Goal: Task Accomplishment & Management: Complete application form

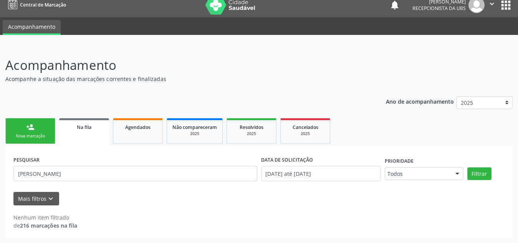
scroll to position [7, 0]
click at [138, 130] on span "Agendados" at bounding box center [137, 127] width 25 height 7
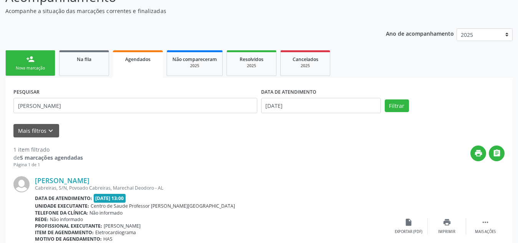
scroll to position [76, 0]
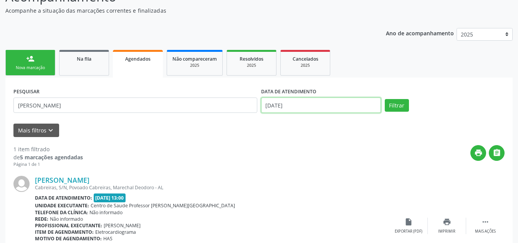
click at [339, 109] on input "[DATE]" at bounding box center [321, 105] width 120 height 15
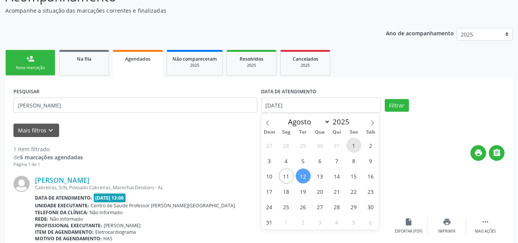
click at [350, 149] on span "1" at bounding box center [353, 145] width 15 height 15
type input "[DATE]"
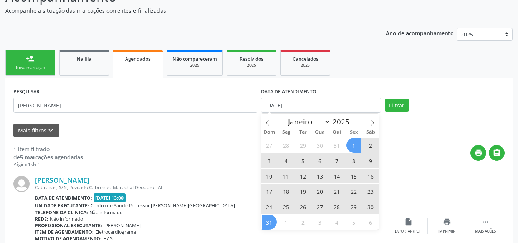
click at [272, 217] on span "31" at bounding box center [269, 222] width 15 height 15
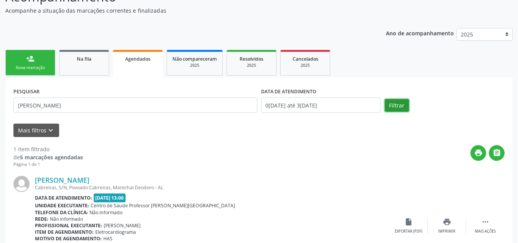
click at [398, 107] on button "Filtrar" at bounding box center [397, 105] width 24 height 13
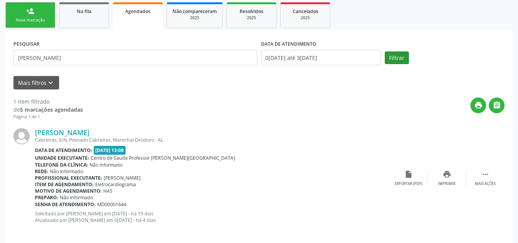
scroll to position [131, 0]
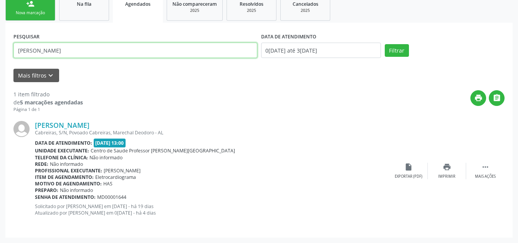
click at [182, 45] on input "[PERSON_NAME]" at bounding box center [135, 50] width 244 height 15
click at [33, 50] on input "[PERSON_NAME]" at bounding box center [135, 50] width 244 height 15
click at [385, 44] on button "Filtrar" at bounding box center [397, 50] width 24 height 13
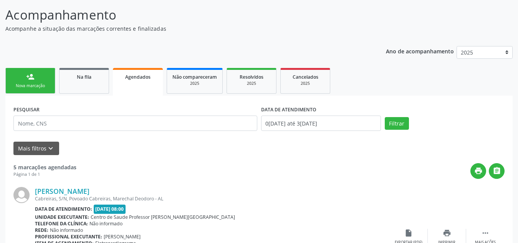
scroll to position [0, 0]
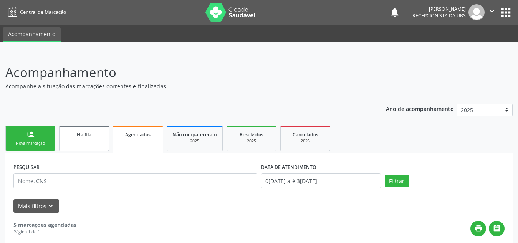
click at [75, 139] on link "Na fila" at bounding box center [84, 139] width 50 height 26
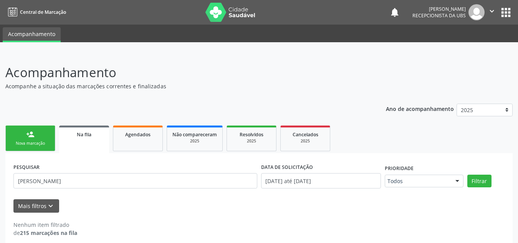
click at [28, 142] on div "Nova marcação" at bounding box center [30, 144] width 38 height 6
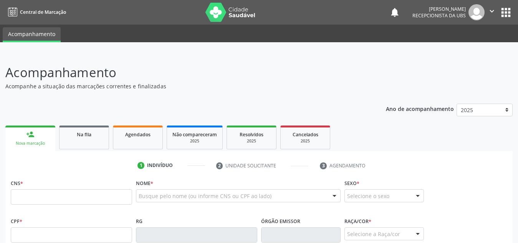
drag, startPoint x: 45, startPoint y: 189, endPoint x: 48, endPoint y: 199, distance: 11.2
click at [48, 199] on div "CNS *" at bounding box center [71, 190] width 121 height 27
click at [48, 199] on input "text" at bounding box center [71, 196] width 121 height 15
paste input "706 7095 9969 2117"
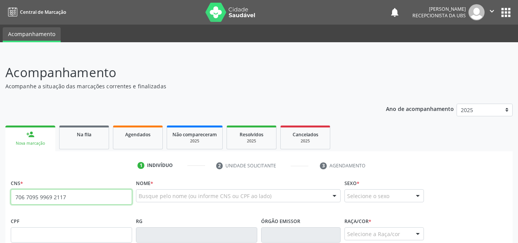
type input "706 7095 9969 2117"
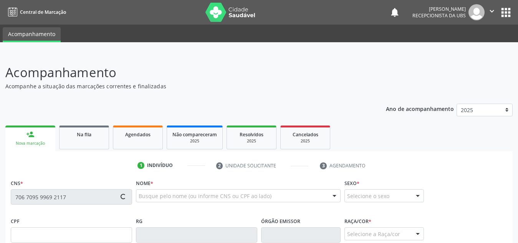
type input "0[DATE]"
type input "[PERSON_NAME]"
type input "[PHONE_NUMBER]"
type input "125"
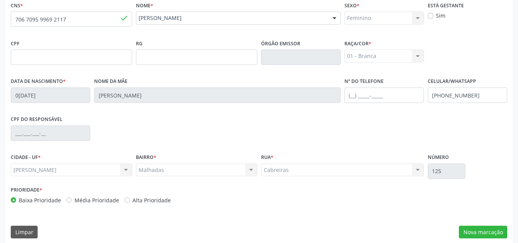
scroll to position [184, 0]
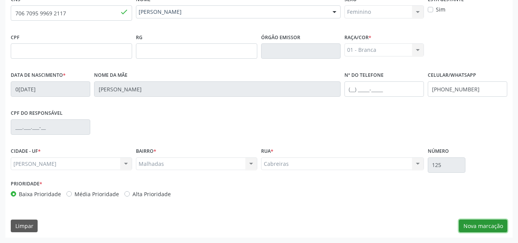
click at [472, 224] on button "Nova marcação" at bounding box center [483, 226] width 48 height 13
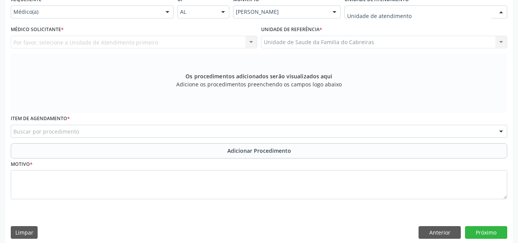
click at [411, 11] on div at bounding box center [425, 11] width 163 height 13
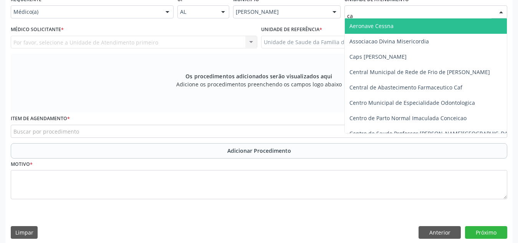
type input "cab"
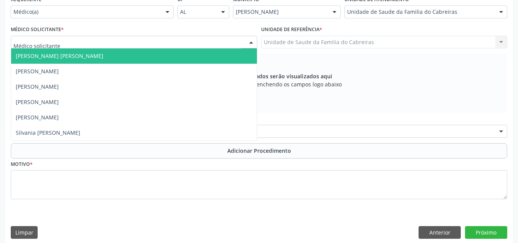
click at [154, 45] on div at bounding box center [134, 42] width 247 height 13
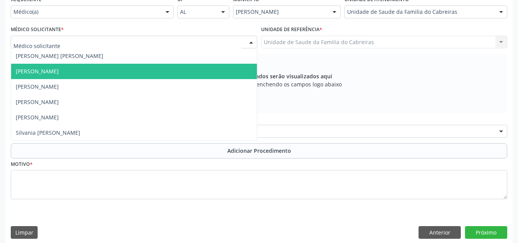
click at [138, 72] on span "[PERSON_NAME]" at bounding box center [134, 71] width 246 height 15
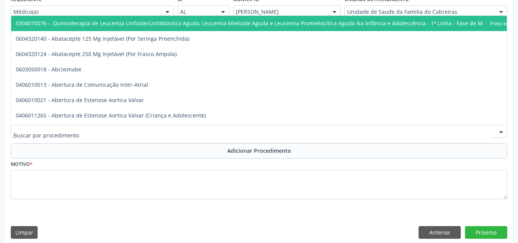
click at [126, 131] on div at bounding box center [259, 131] width 496 height 13
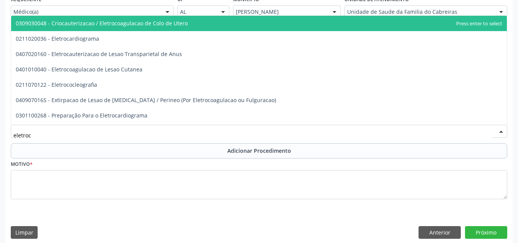
type input "eletroca"
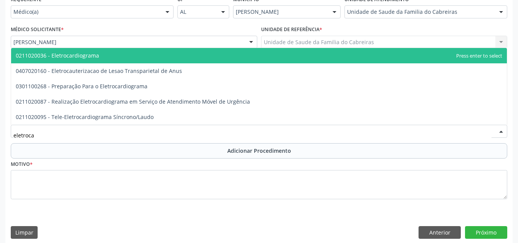
click at [141, 58] on span "0211020036 - Eletrocardiograma" at bounding box center [259, 55] width 496 height 15
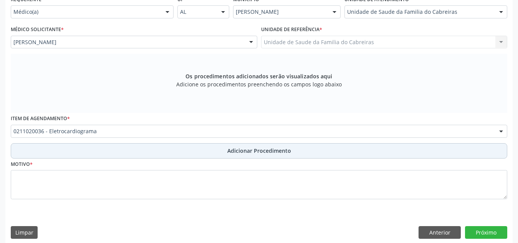
click at [136, 149] on button "Adicionar Procedimento" at bounding box center [259, 150] width 496 height 15
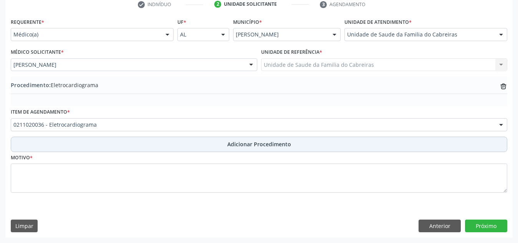
scroll to position [161, 0]
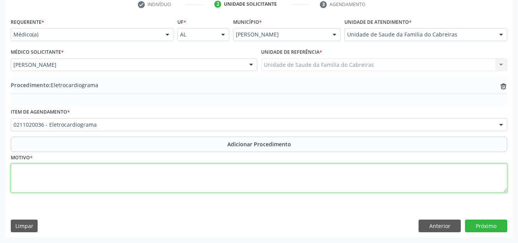
click at [130, 176] on textarea at bounding box center [259, 178] width 496 height 29
type textarea "Dor torácica"
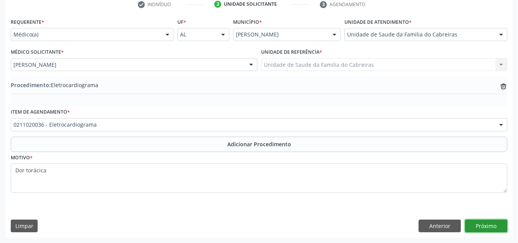
click at [495, 222] on button "Próximo" at bounding box center [486, 226] width 42 height 13
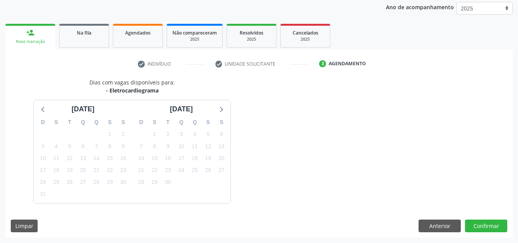
scroll to position [124, 0]
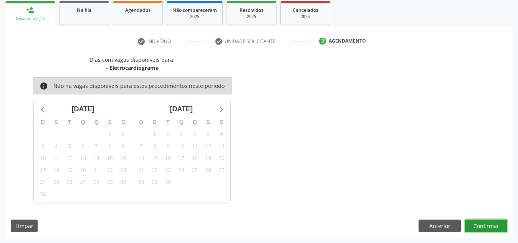
click at [490, 223] on button "Confirmar" at bounding box center [486, 226] width 42 height 13
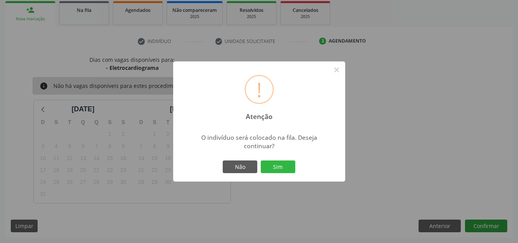
click at [261, 161] on button "Sim" at bounding box center [278, 167] width 35 height 13
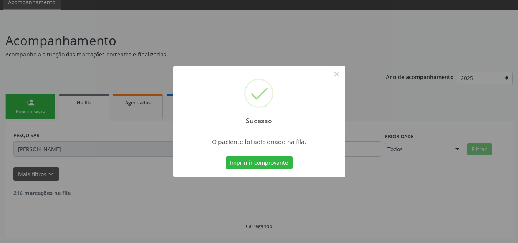
scroll to position [7, 0]
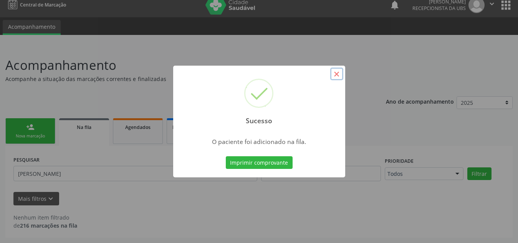
click at [339, 79] on button "×" at bounding box center [336, 74] width 13 height 13
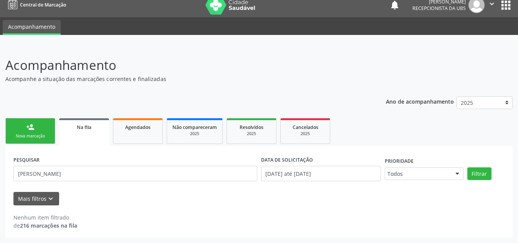
click at [25, 139] on div "Nova marcação" at bounding box center [30, 136] width 38 height 6
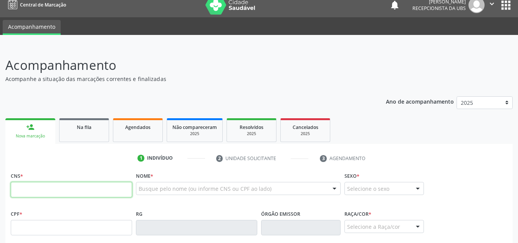
click at [79, 189] on input "text" at bounding box center [71, 189] width 121 height 15
type input "703 4031 9651 9800"
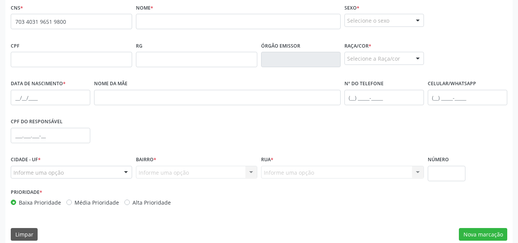
scroll to position [184, 0]
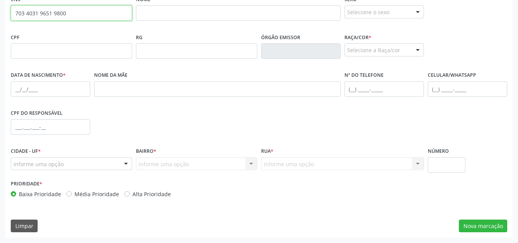
drag, startPoint x: 73, startPoint y: 18, endPoint x: 0, endPoint y: 12, distance: 73.6
click at [0, 12] on div "Acompanhamento Acompanhe a situação das marcações correntes e finalizadas Relat…" at bounding box center [259, 56] width 518 height 374
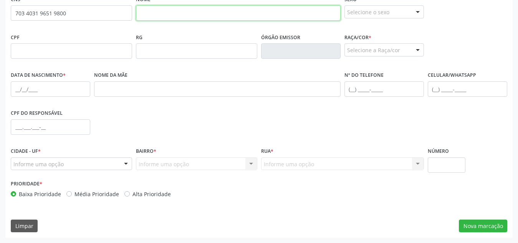
click at [169, 18] on input "text" at bounding box center [238, 12] width 205 height 15
paste input "[PERSON_NAME]"
type input "[PERSON_NAME]"
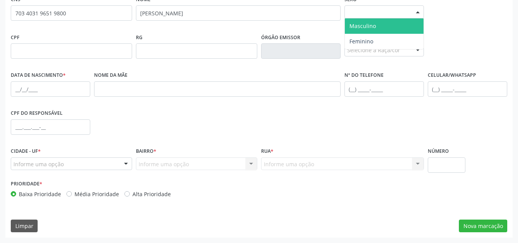
click at [377, 10] on div "Selecione o sexo" at bounding box center [383, 11] width 79 height 13
click at [376, 33] on span "Masculino" at bounding box center [384, 25] width 79 height 15
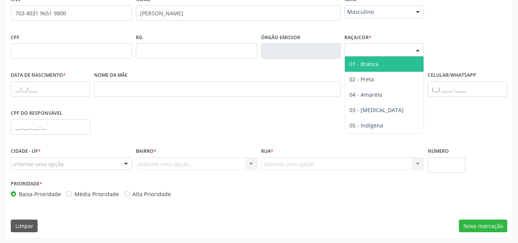
click at [381, 51] on div "Selecione a Raça/cor" at bounding box center [383, 49] width 79 height 13
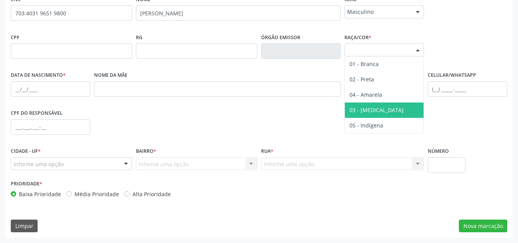
click at [370, 111] on span "03 - [MEDICAL_DATA]" at bounding box center [376, 109] width 54 height 7
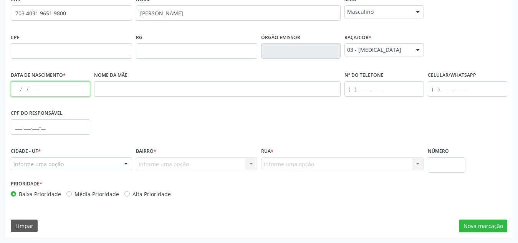
click at [50, 93] on input "text" at bounding box center [50, 88] width 79 height 15
paste input "[DATE]"
type input "[DATE]"
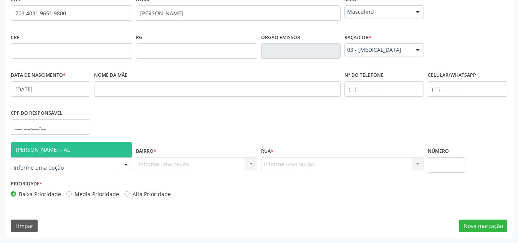
click at [82, 147] on span "[PERSON_NAME] - AL" at bounding box center [71, 149] width 121 height 15
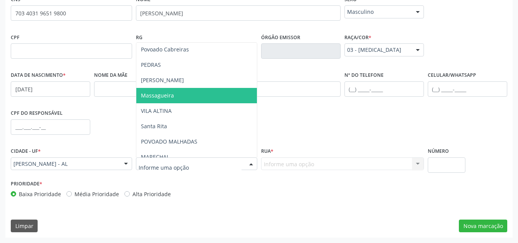
scroll to position [126, 0]
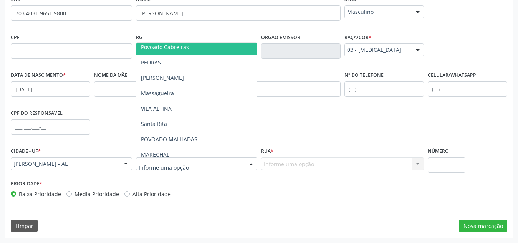
click at [207, 50] on span "Povoado Cabreiras" at bounding box center [196, 47] width 121 height 15
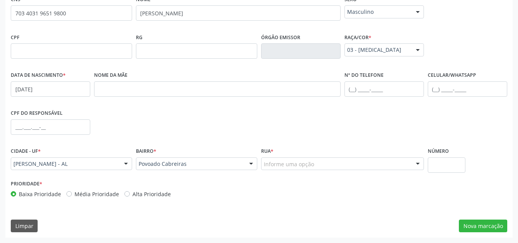
click at [336, 166] on div "Informe uma opção" at bounding box center [342, 163] width 163 height 13
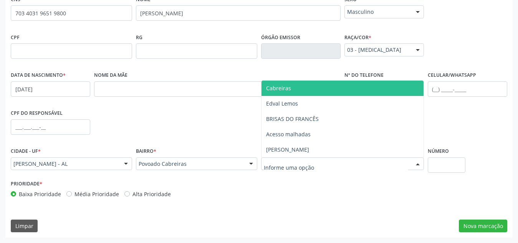
click at [348, 89] on span "Cabreiras" at bounding box center [342, 88] width 162 height 15
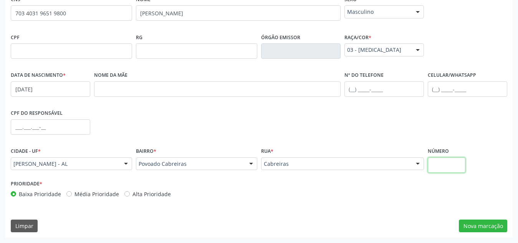
click at [436, 162] on input "text" at bounding box center [447, 164] width 38 height 15
type input "S/N"
click at [483, 224] on button "Nova marcação" at bounding box center [483, 226] width 48 height 13
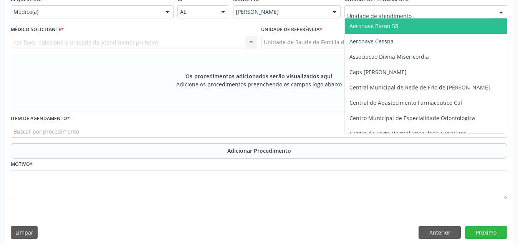
click at [420, 14] on div at bounding box center [425, 11] width 163 height 13
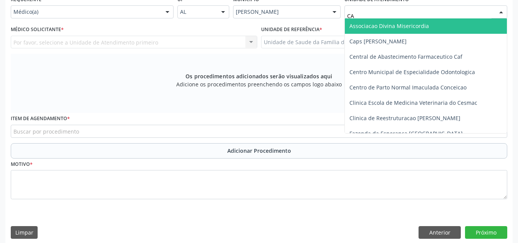
type input "CAB"
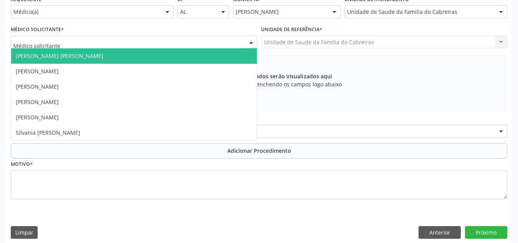
click at [228, 41] on div at bounding box center [134, 42] width 247 height 13
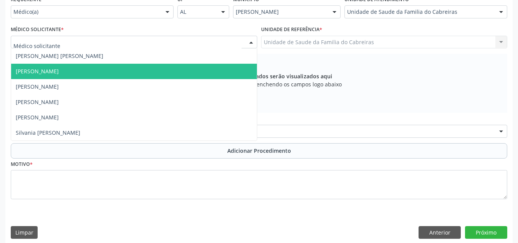
click at [206, 72] on span "[PERSON_NAME]" at bounding box center [134, 71] width 246 height 15
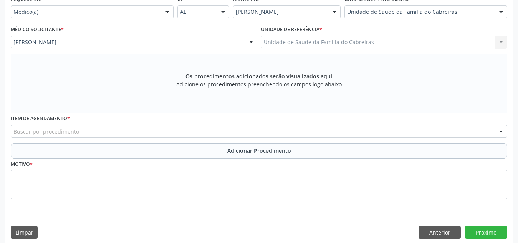
click at [192, 130] on div "Buscar por procedimento" at bounding box center [259, 131] width 496 height 13
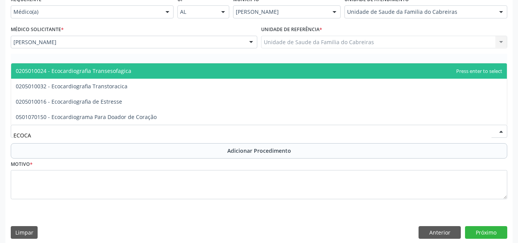
type input "ECOCAR"
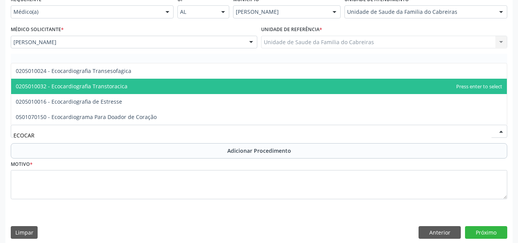
click at [155, 89] on span "0205010032 - Ecocardiografia Transtoracica" at bounding box center [259, 86] width 496 height 15
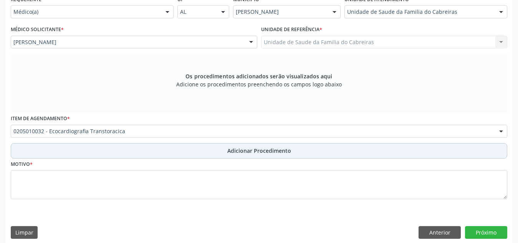
click at [157, 152] on button "Adicionar Procedimento" at bounding box center [259, 150] width 496 height 15
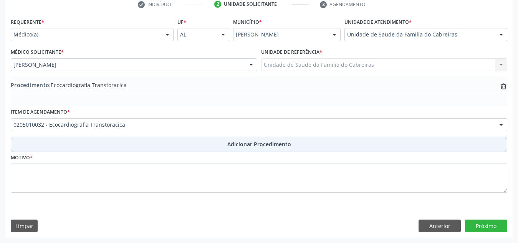
scroll to position [161, 0]
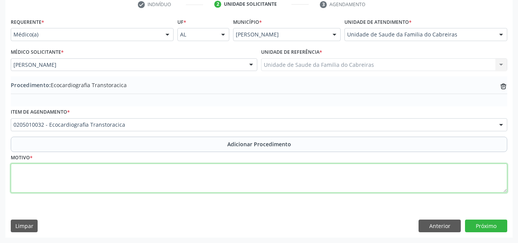
click at [149, 181] on textarea at bounding box center [259, 178] width 496 height 29
type textarea "Dor torácica + dispneia aos pequenos esforços."
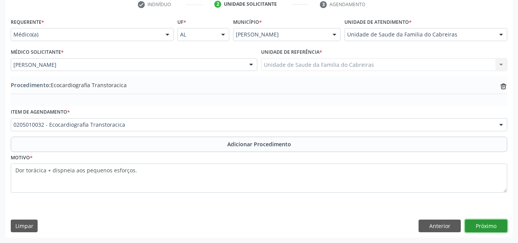
click at [486, 222] on button "Próximo" at bounding box center [486, 226] width 42 height 13
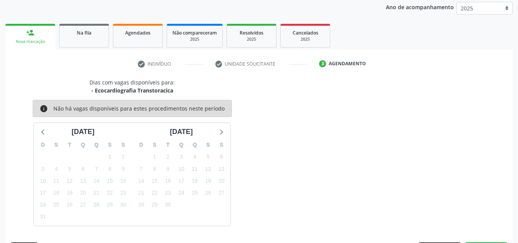
scroll to position [124, 0]
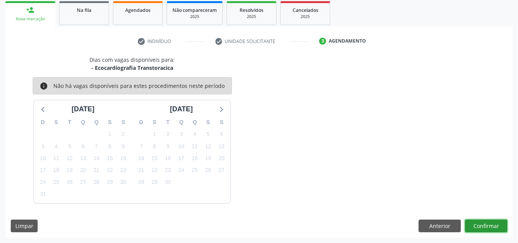
click at [486, 222] on button "Confirmar" at bounding box center [486, 226] width 42 height 13
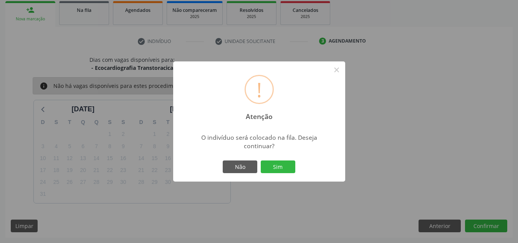
click at [261, 161] on button "Sim" at bounding box center [278, 167] width 35 height 13
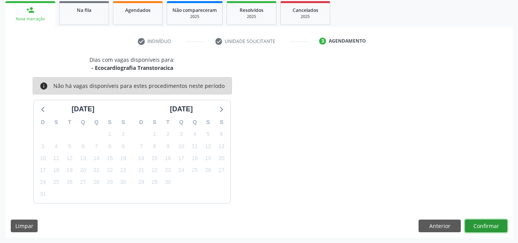
click at [487, 223] on button "Confirmar" at bounding box center [486, 226] width 42 height 13
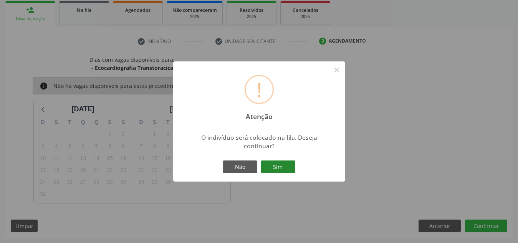
click at [271, 167] on button "Sim" at bounding box center [278, 167] width 35 height 13
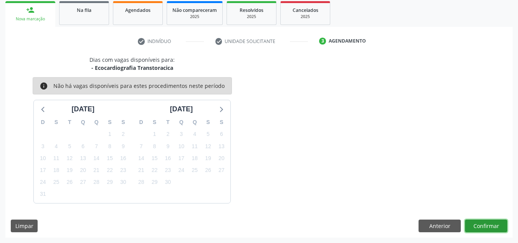
click at [490, 227] on button "Confirmar" at bounding box center [486, 226] width 42 height 13
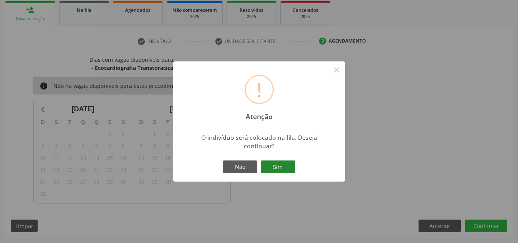
click at [285, 170] on button "Sim" at bounding box center [278, 167] width 35 height 13
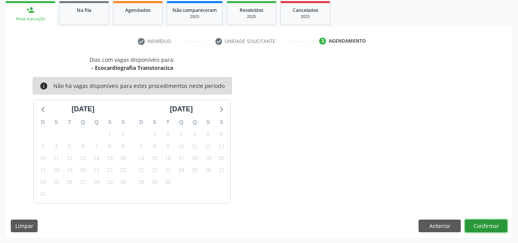
click at [491, 229] on button "Confirmar" at bounding box center [486, 226] width 42 height 13
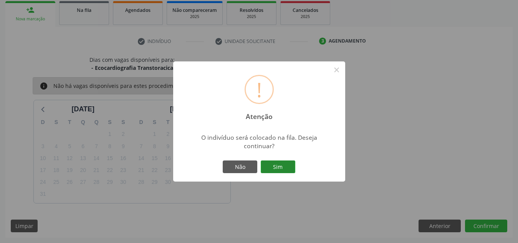
click at [273, 166] on button "Sim" at bounding box center [278, 167] width 35 height 13
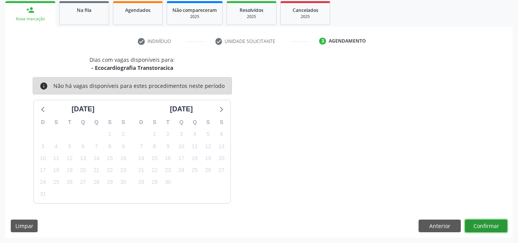
click at [478, 224] on button "Confirmar" at bounding box center [486, 226] width 42 height 13
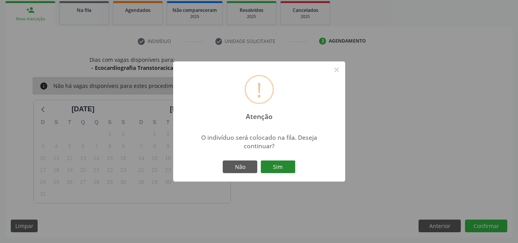
click at [285, 167] on button "Sim" at bounding box center [278, 167] width 35 height 13
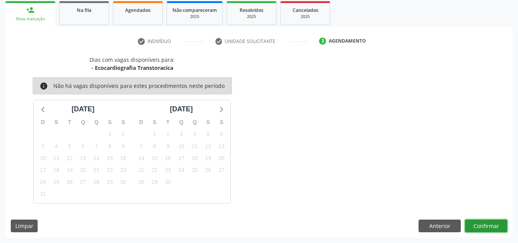
click at [498, 225] on button "Confirmar" at bounding box center [486, 226] width 42 height 13
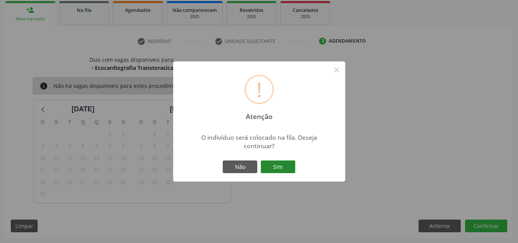
click at [274, 167] on button "Sim" at bounding box center [278, 167] width 35 height 13
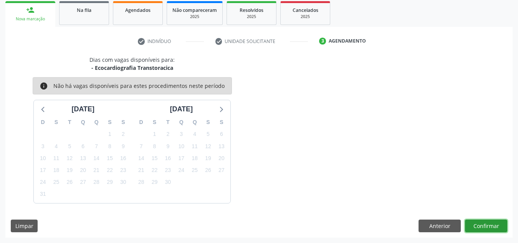
click at [482, 223] on button "Confirmar" at bounding box center [486, 226] width 42 height 13
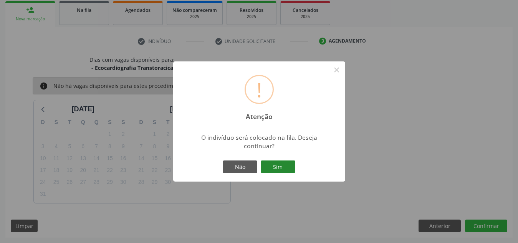
click at [278, 166] on button "Sim" at bounding box center [278, 167] width 35 height 13
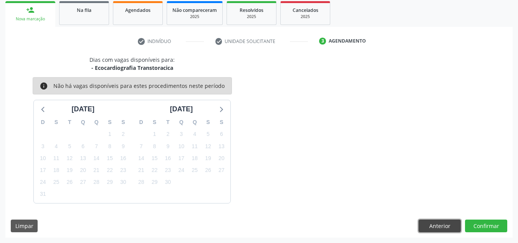
click at [445, 221] on button "Anterior" at bounding box center [440, 226] width 42 height 13
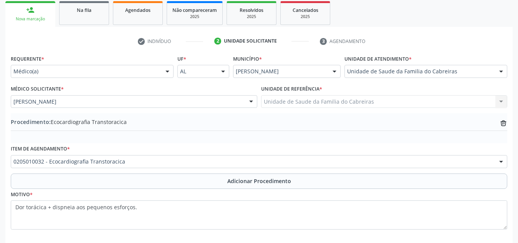
scroll to position [161, 0]
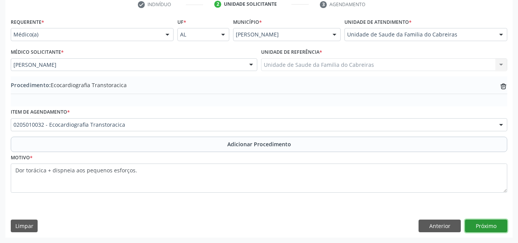
click at [481, 230] on button "Próximo" at bounding box center [486, 226] width 42 height 13
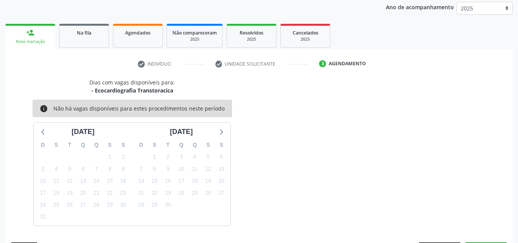
scroll to position [124, 0]
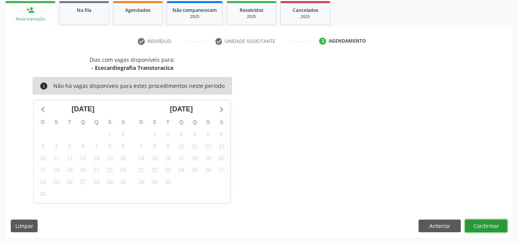
click at [481, 230] on button "Confirmar" at bounding box center [486, 226] width 42 height 13
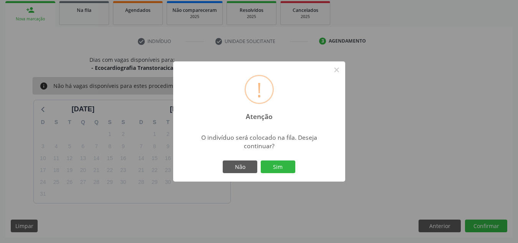
click at [261, 161] on button "Sim" at bounding box center [278, 167] width 35 height 13
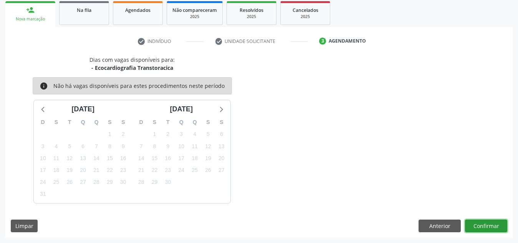
click at [481, 230] on button "Confirmar" at bounding box center [486, 226] width 42 height 13
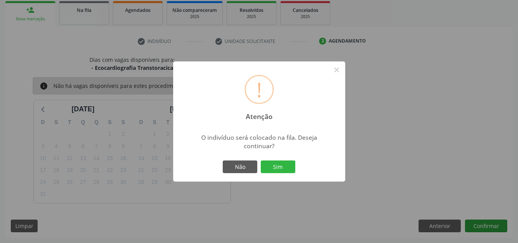
click at [261, 161] on button "Sim" at bounding box center [278, 167] width 35 height 13
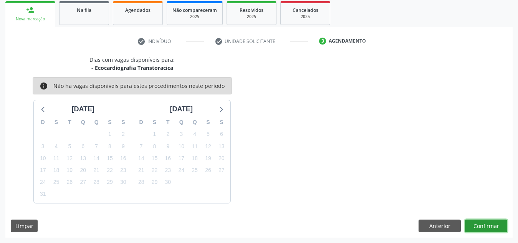
click at [481, 230] on button "Confirmar" at bounding box center [486, 226] width 42 height 13
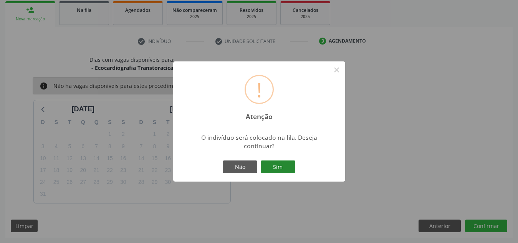
click at [295, 166] on button "Sim" at bounding box center [278, 167] width 35 height 13
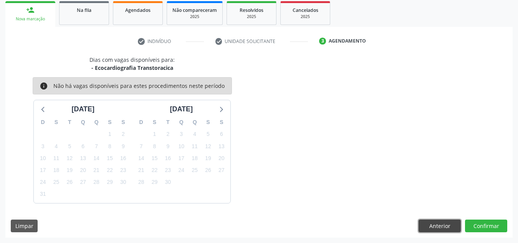
click at [443, 222] on button "Anterior" at bounding box center [440, 226] width 42 height 13
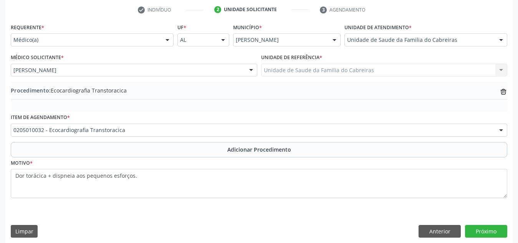
scroll to position [159, 0]
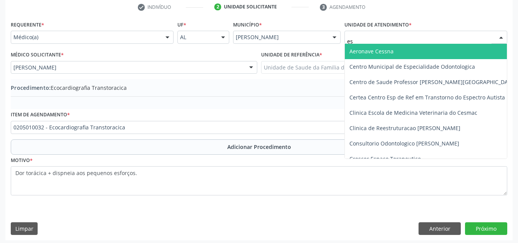
type input "est"
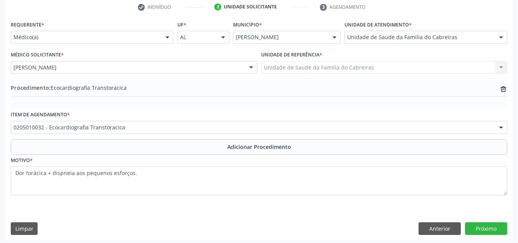
click at [323, 81] on div "Procedimento: Ecocardiografia Transtoracica trash-outline icon" at bounding box center [259, 94] width 496 height 30
click at [490, 228] on button "Próximo" at bounding box center [486, 228] width 42 height 13
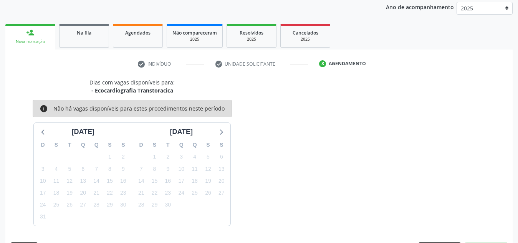
scroll to position [124, 0]
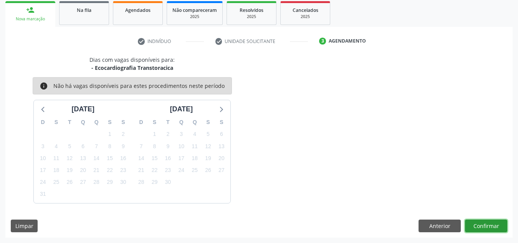
click at [490, 228] on button "Confirmar" at bounding box center [486, 226] width 42 height 13
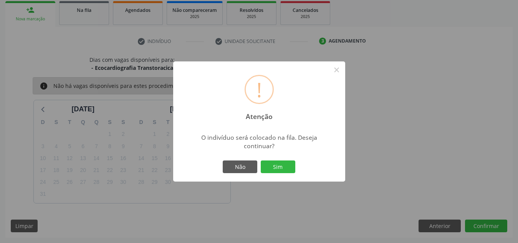
click at [261, 161] on button "Sim" at bounding box center [278, 167] width 35 height 13
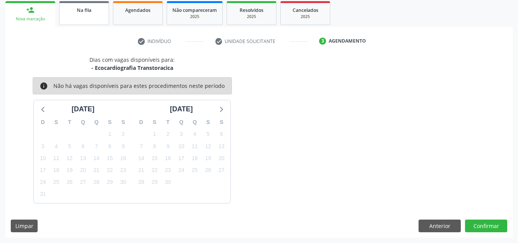
click at [76, 7] on div "Na fila" at bounding box center [84, 10] width 38 height 8
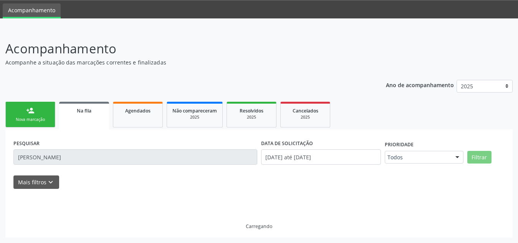
scroll to position [7, 0]
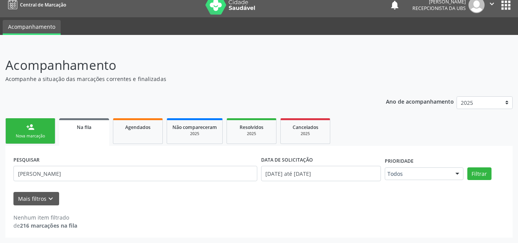
click at [212, 55] on div "Acompanhamento Acompanhe a situação das marcações correntes e finalizadas Relat…" at bounding box center [259, 144] width 518 height 197
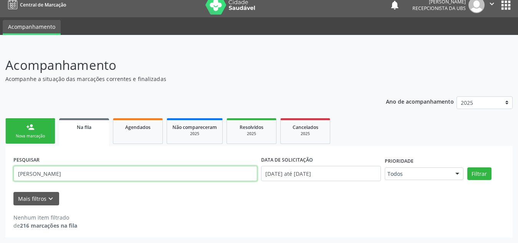
drag, startPoint x: 66, startPoint y: 176, endPoint x: 0, endPoint y: 172, distance: 66.2
click at [0, 172] on div "Acompanhamento Acompanhe a situação das marcações correntes e finalizadas Relat…" at bounding box center [259, 144] width 518 height 197
click at [467, 167] on button "Filtrar" at bounding box center [479, 173] width 24 height 13
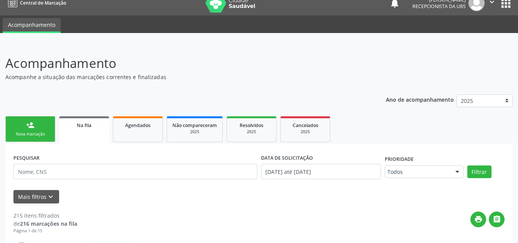
scroll to position [0, 0]
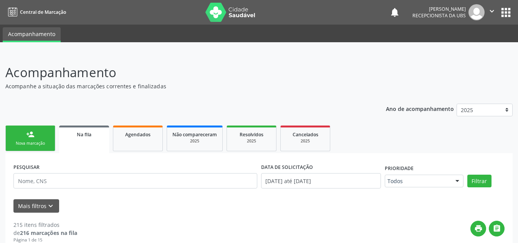
click at [23, 141] on div "Nova marcação" at bounding box center [30, 144] width 38 height 6
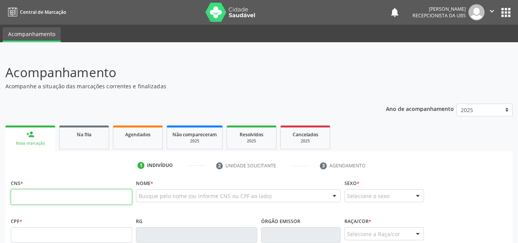
click at [36, 191] on input "text" at bounding box center [71, 196] width 121 height 15
paste input "703 4031 9651 9800"
type input "703 4031 9651 9800"
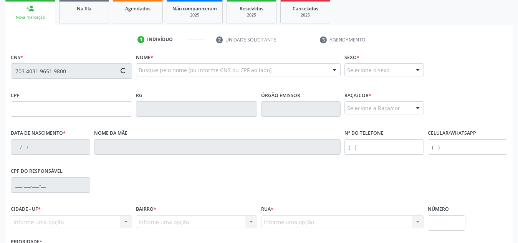
scroll to position [127, 0]
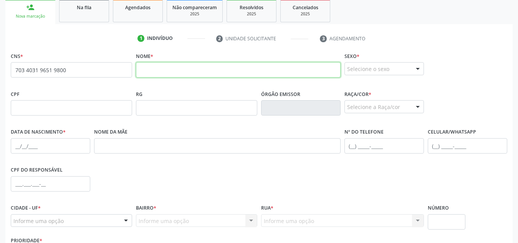
click at [182, 71] on input "text" at bounding box center [238, 69] width 205 height 15
type input "v"
paste input "[PERSON_NAME]"
type input "[PERSON_NAME]"
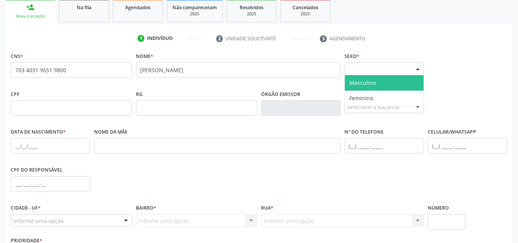
click at [391, 73] on div "Selecione o sexo" at bounding box center [383, 68] width 79 height 13
click at [399, 83] on span "Masculino" at bounding box center [384, 82] width 79 height 15
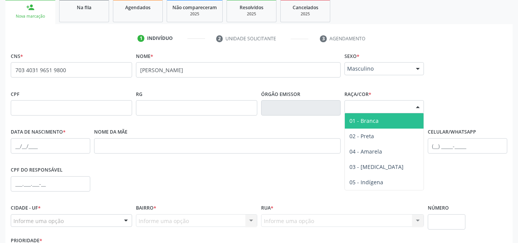
click at [390, 105] on div "Selecione a Raça/cor" at bounding box center [383, 106] width 79 height 13
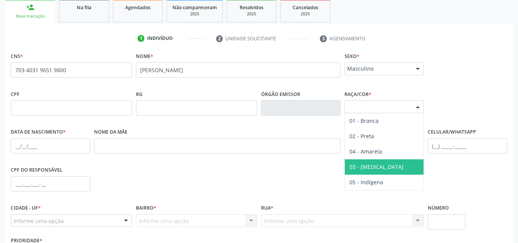
click at [371, 164] on span "03 - [MEDICAL_DATA]" at bounding box center [376, 166] width 54 height 7
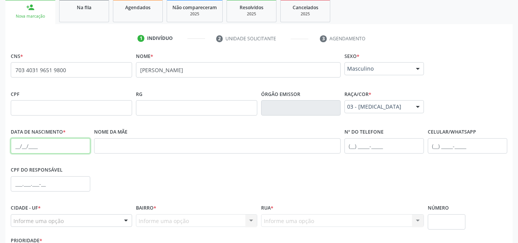
click at [68, 144] on input "text" at bounding box center [50, 145] width 79 height 15
paste input "[DATE]"
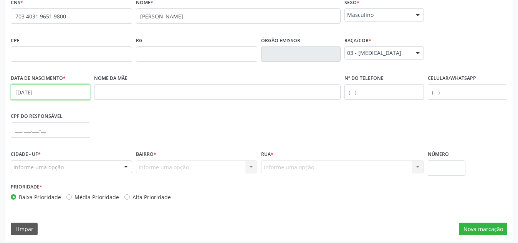
scroll to position [184, 0]
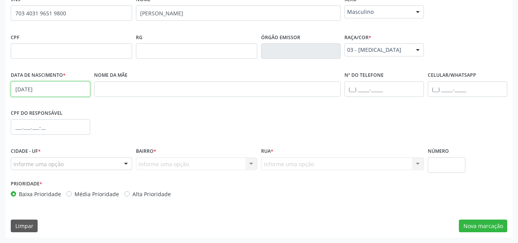
type input "[DATE]"
click at [434, 90] on input "text" at bounding box center [467, 88] width 79 height 15
type input "[PHONE_NUMBER]"
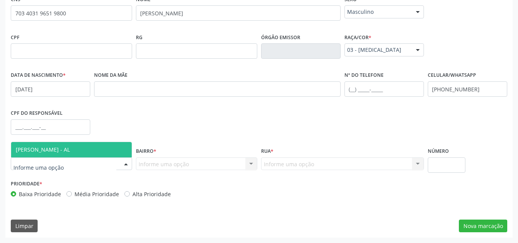
click at [128, 160] on div at bounding box center [126, 164] width 12 height 13
click at [121, 151] on span "[PERSON_NAME] - AL" at bounding box center [71, 149] width 121 height 15
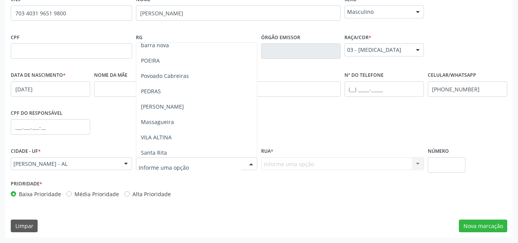
scroll to position [102, 0]
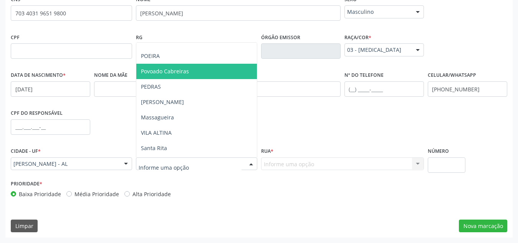
click at [191, 69] on span "Povoado Cabreiras" at bounding box center [196, 71] width 121 height 15
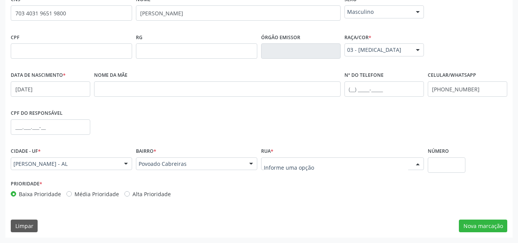
click at [314, 162] on div at bounding box center [342, 163] width 163 height 13
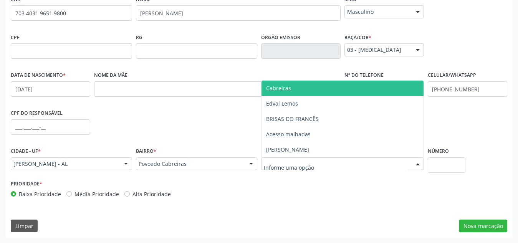
click at [326, 89] on span "Cabreiras" at bounding box center [342, 88] width 162 height 15
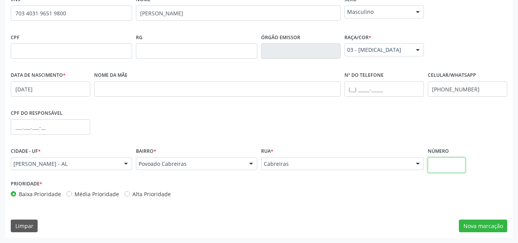
click at [447, 164] on input "text" at bounding box center [447, 164] width 38 height 15
type input "S/N"
click at [472, 229] on button "Nova marcação" at bounding box center [483, 226] width 48 height 13
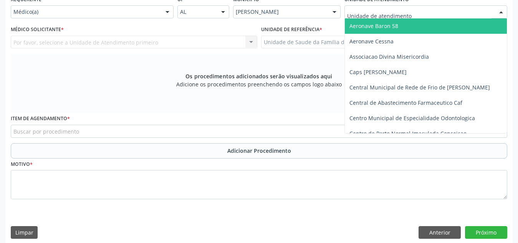
click at [447, 13] on div at bounding box center [425, 11] width 163 height 13
click at [447, 13] on input "C" at bounding box center [419, 15] width 144 height 15
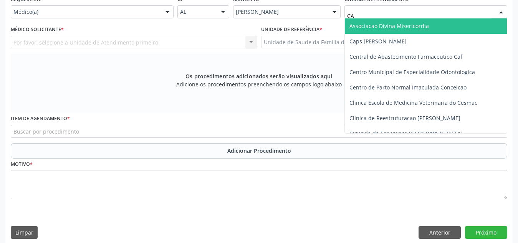
type input "CAB"
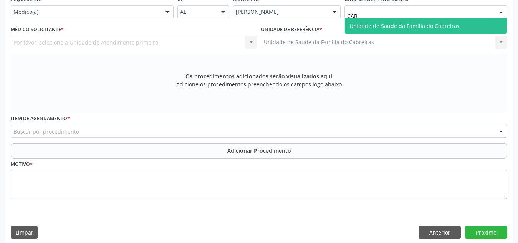
click at [442, 28] on span "Unidade de Saude da Familia do Cabreiras" at bounding box center [404, 25] width 110 height 7
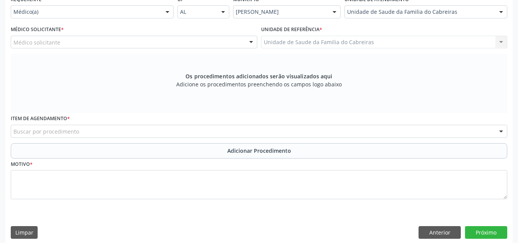
click at [206, 38] on div "Médico solicitante" at bounding box center [134, 42] width 247 height 13
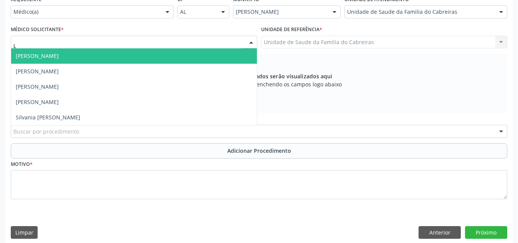
type input "LE"
click at [206, 57] on span "[PERSON_NAME]" at bounding box center [134, 55] width 246 height 15
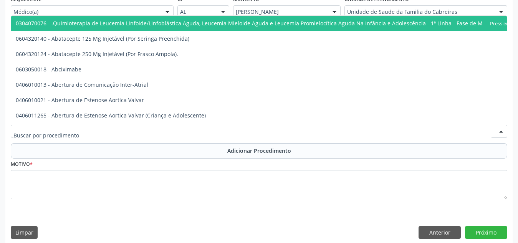
click at [181, 134] on div at bounding box center [259, 131] width 496 height 13
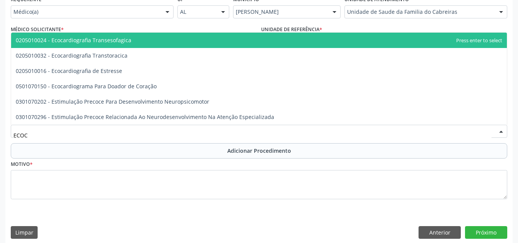
type input "ECOCA"
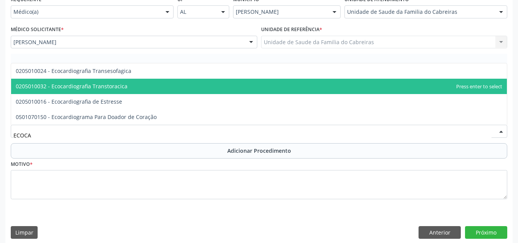
click at [202, 85] on span "0205010032 - Ecocardiografia Transtoracica" at bounding box center [259, 86] width 496 height 15
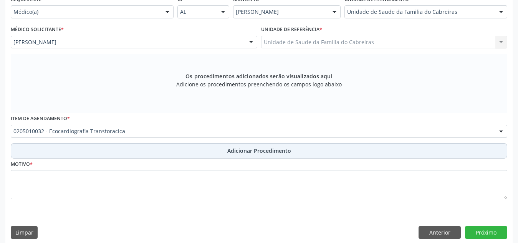
click at [207, 149] on button "Adicionar Procedimento" at bounding box center [259, 150] width 496 height 15
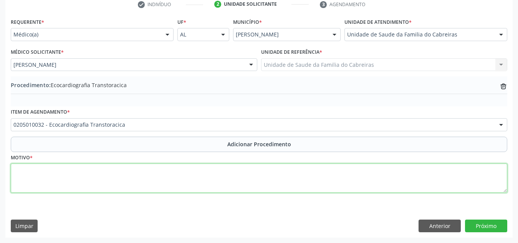
click at [185, 184] on textarea at bounding box center [259, 178] width 496 height 29
type textarea "d"
type textarea "Dor torácica + dispneia aos pequenos esforços"
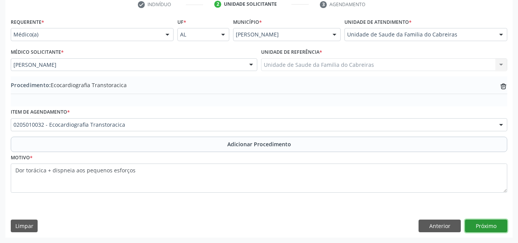
click at [486, 231] on button "Próximo" at bounding box center [486, 226] width 42 height 13
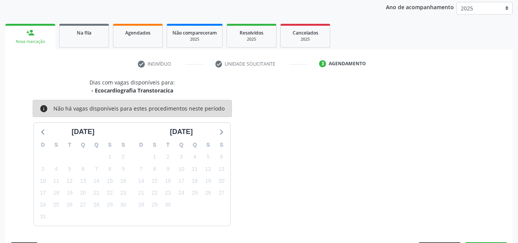
scroll to position [124, 0]
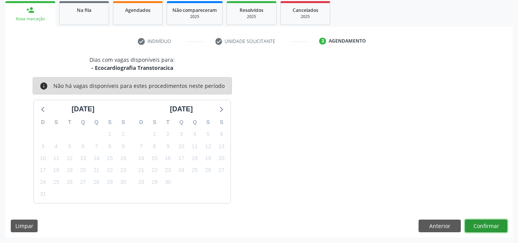
click at [486, 231] on button "Confirmar" at bounding box center [486, 226] width 42 height 13
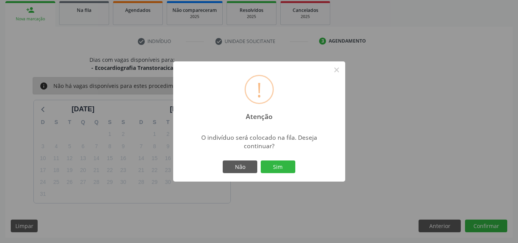
click at [261, 161] on button "Sim" at bounding box center [278, 167] width 35 height 13
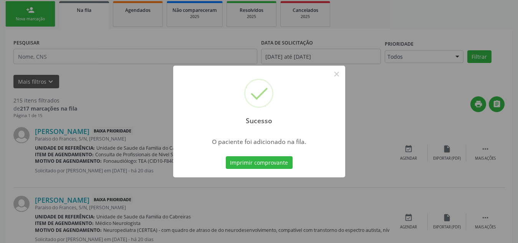
scroll to position [24, 0]
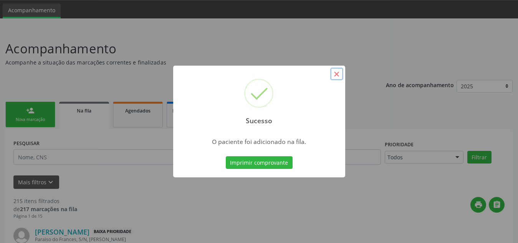
click at [341, 71] on button "×" at bounding box center [336, 74] width 13 height 13
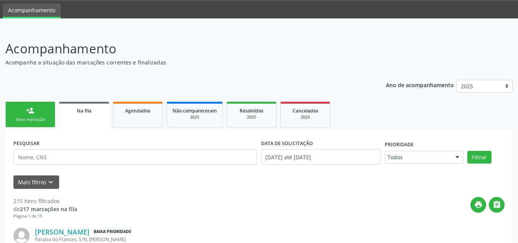
click at [25, 114] on link "person_add Nova marcação" at bounding box center [30, 115] width 50 height 26
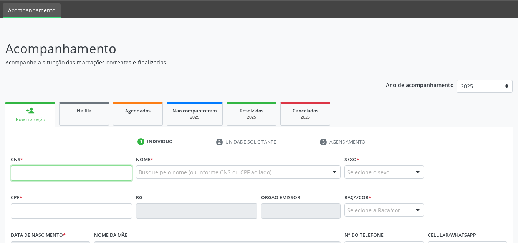
click at [65, 174] on input "text" at bounding box center [71, 172] width 121 height 15
paste input "708 0063 3745 2127"
type input "708 0063 3745 2127"
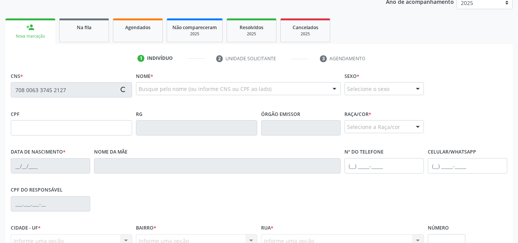
type input "0[DATE]"
type input "[PERSON_NAME]"
type input "[PHONE_NUMBER]"
type input "S/N"
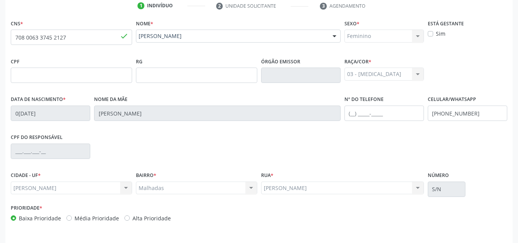
scroll to position [184, 0]
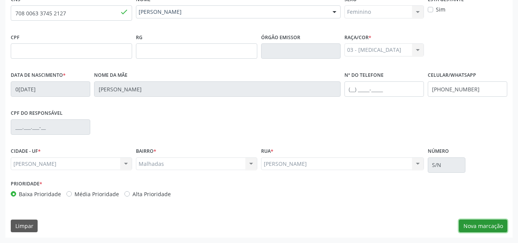
click at [479, 224] on button "Nova marcação" at bounding box center [483, 226] width 48 height 13
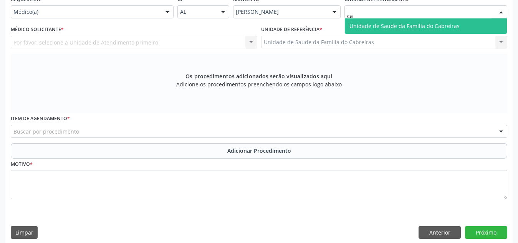
type input "cab"
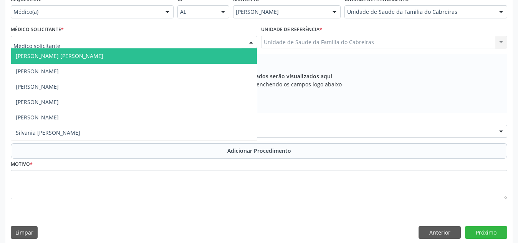
click at [124, 39] on div at bounding box center [134, 42] width 247 height 13
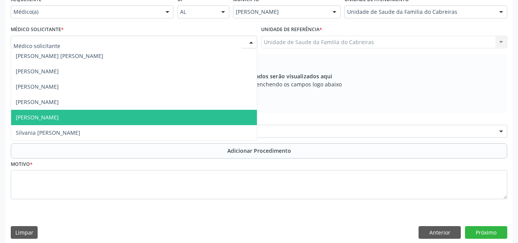
click at [94, 111] on span "[PERSON_NAME]" at bounding box center [134, 117] width 246 height 15
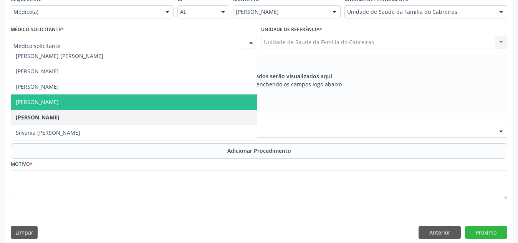
click at [59, 101] on span "[PERSON_NAME]" at bounding box center [37, 101] width 43 height 7
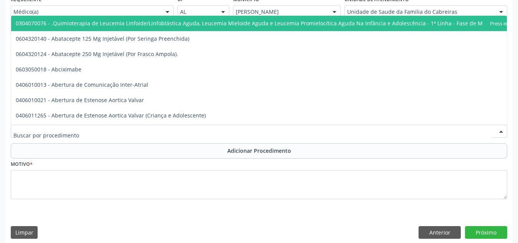
click at [93, 131] on div at bounding box center [259, 131] width 496 height 13
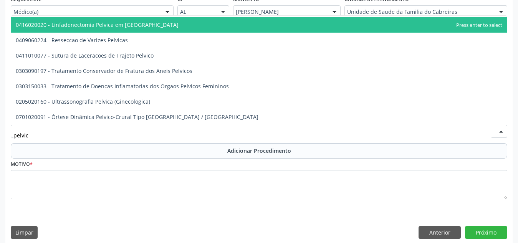
scroll to position [45, 0]
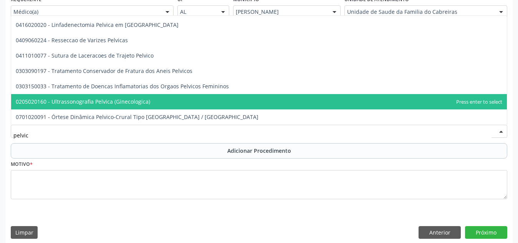
click at [127, 98] on span "0205020160 - Ultrassonografia Pelvica (Ginecologica)" at bounding box center [83, 101] width 134 height 7
type input "pelvic"
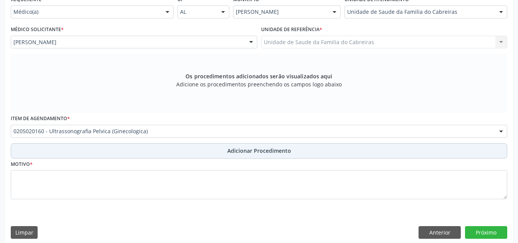
click at [165, 151] on button "Adicionar Procedimento" at bounding box center [259, 150] width 496 height 15
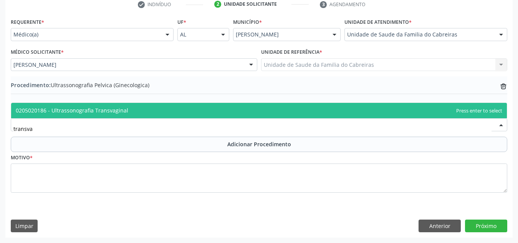
scroll to position [0, 0]
type input "transvag"
click at [202, 115] on span "0205020186 - Ultrassonografia Transvaginal" at bounding box center [259, 110] width 496 height 15
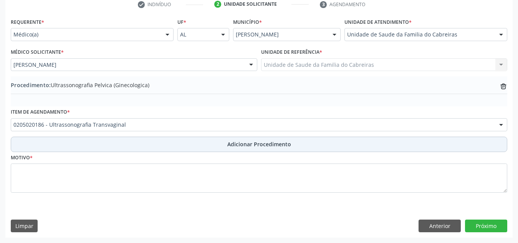
click at [209, 144] on button "Adicionar Procedimento" at bounding box center [259, 144] width 496 height 15
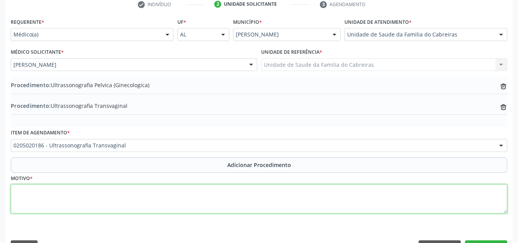
click at [169, 197] on textarea at bounding box center [259, 198] width 496 height 29
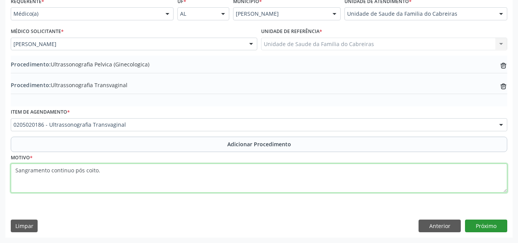
type textarea "Sangramento continuo pós coito."
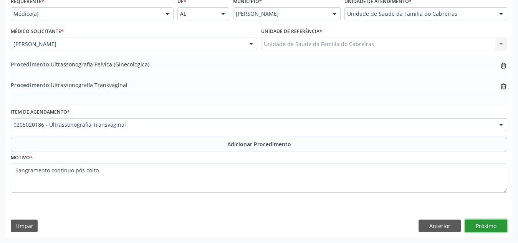
click at [493, 226] on button "Próximo" at bounding box center [486, 226] width 42 height 13
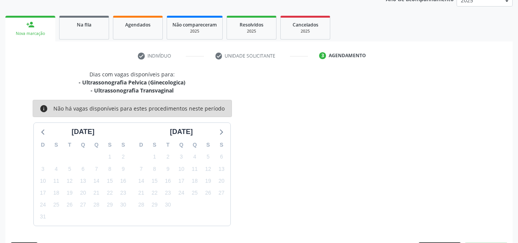
scroll to position [132, 0]
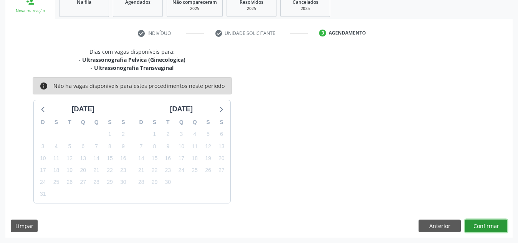
click at [493, 226] on button "Confirmar" at bounding box center [486, 226] width 42 height 13
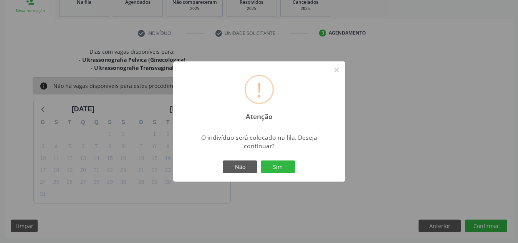
click at [261, 161] on button "Sim" at bounding box center [278, 167] width 35 height 13
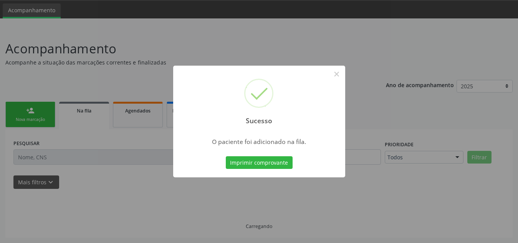
scroll to position [24, 0]
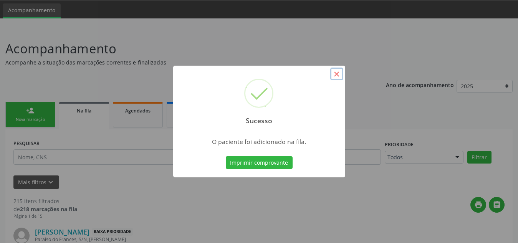
click at [340, 73] on button "×" at bounding box center [336, 74] width 13 height 13
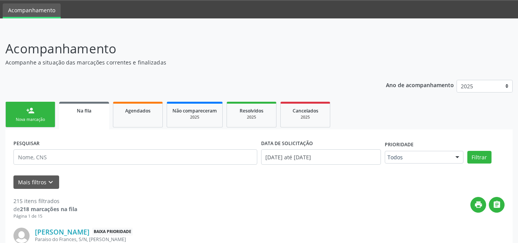
click at [35, 113] on link "person_add Nova marcação" at bounding box center [30, 115] width 50 height 26
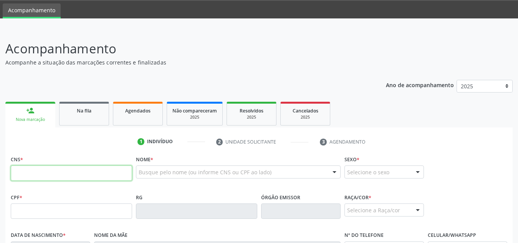
click at [35, 176] on input "text" at bounding box center [71, 172] width 121 height 15
type input "703 4031 9651 9800"
type input "[DATE]"
type input "[PHONE_NUMBER]"
type input "S/N"
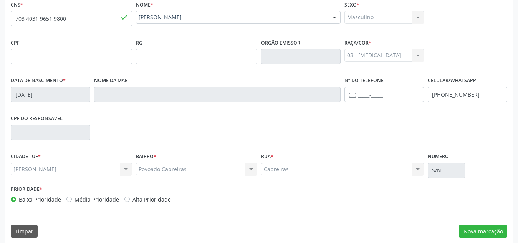
scroll to position [178, 0]
click at [467, 230] on button "Nova marcação" at bounding box center [483, 231] width 48 height 13
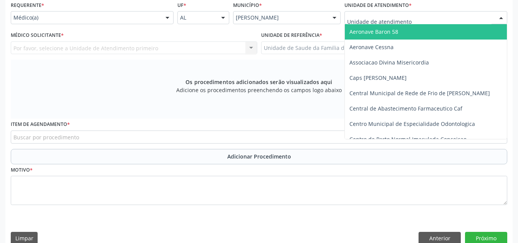
click at [394, 13] on div at bounding box center [425, 17] width 163 height 13
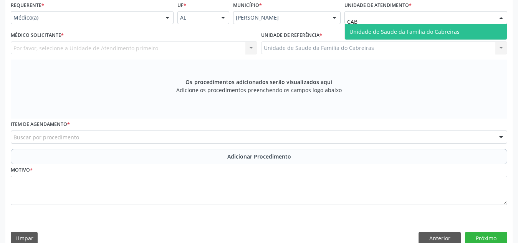
type input "CABR"
click at [394, 33] on span "Unidade de Saude da Familia do Cabreiras" at bounding box center [404, 31] width 110 height 7
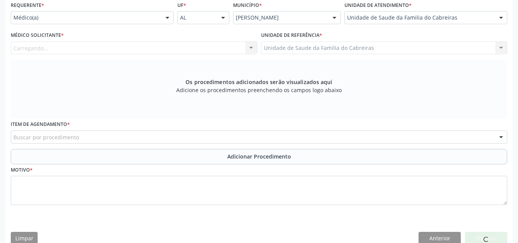
click at [174, 48] on div "Carregando... Nenhum resultado encontrado para: " " Não há nenhuma opção para s…" at bounding box center [134, 47] width 247 height 13
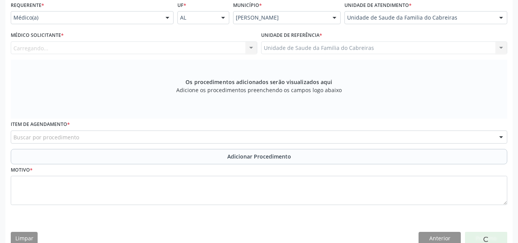
click at [174, 48] on div "Carregando... Nenhum resultado encontrado para: " " Não há nenhuma opção para s…" at bounding box center [134, 47] width 247 height 13
click at [248, 51] on div "Carregando... Nenhum resultado encontrado para: " " Não há nenhuma opção para s…" at bounding box center [134, 47] width 247 height 13
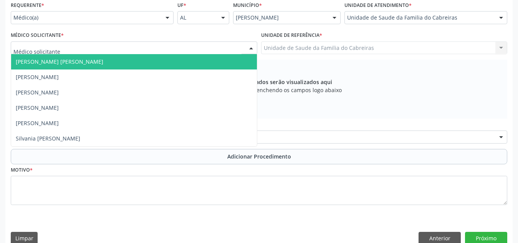
click at [214, 48] on div at bounding box center [134, 47] width 247 height 13
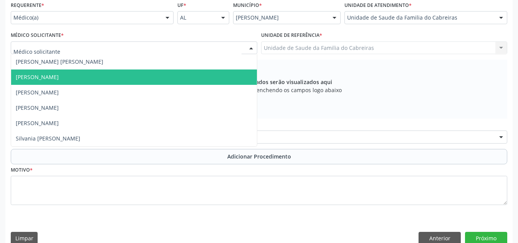
click at [179, 79] on span "[PERSON_NAME]" at bounding box center [134, 77] width 246 height 15
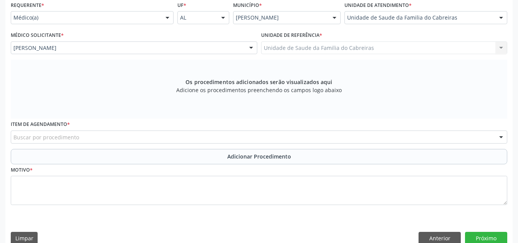
click at [145, 135] on div "Buscar por procedimento" at bounding box center [259, 137] width 496 height 13
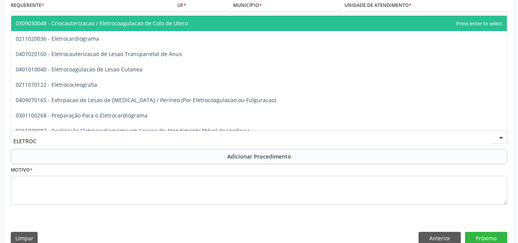
type input "ELETROCA"
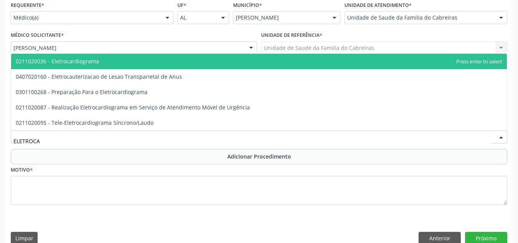
click at [160, 59] on span "0211020036 - Eletrocardiograma" at bounding box center [259, 61] width 496 height 15
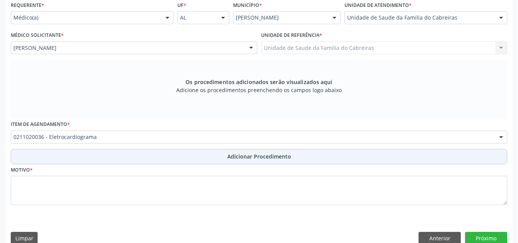
click at [147, 163] on button "Adicionar Procedimento" at bounding box center [259, 156] width 496 height 15
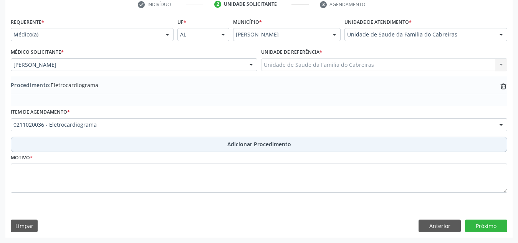
scroll to position [161, 0]
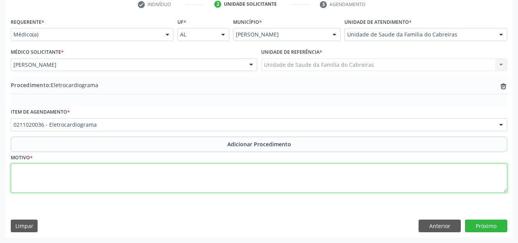
click at [143, 178] on textarea at bounding box center [259, 178] width 496 height 29
type textarea "d"
type textarea "Dor torácica."
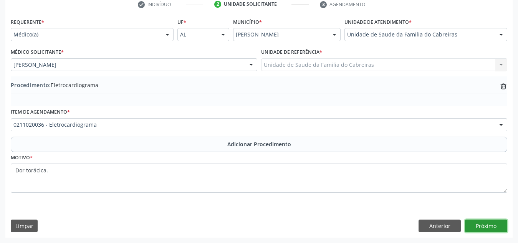
click at [483, 228] on button "Próximo" at bounding box center [486, 226] width 42 height 13
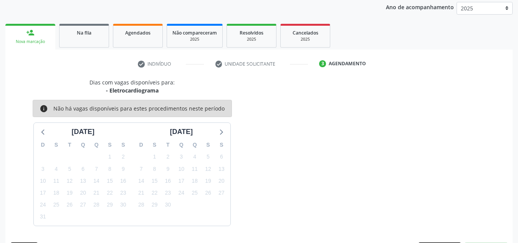
scroll to position [124, 0]
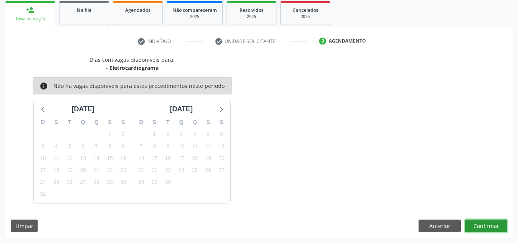
click at [483, 228] on button "Confirmar" at bounding box center [486, 226] width 42 height 13
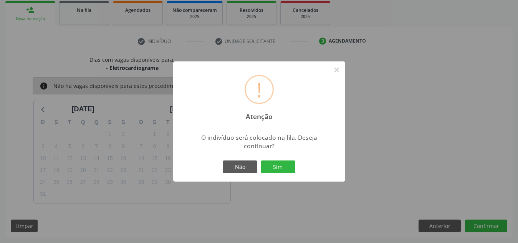
click at [261, 161] on button "Sim" at bounding box center [278, 167] width 35 height 13
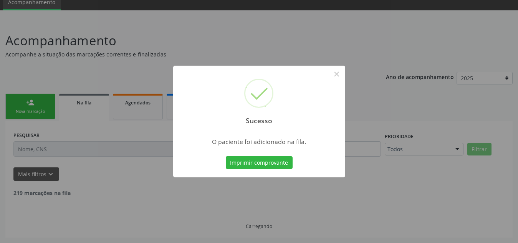
scroll to position [24, 0]
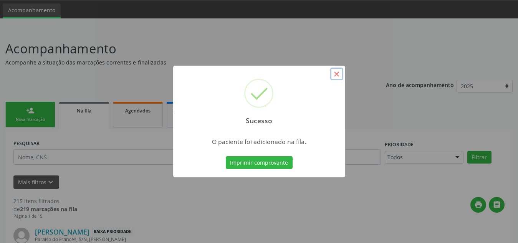
click at [332, 77] on button "×" at bounding box center [336, 74] width 13 height 13
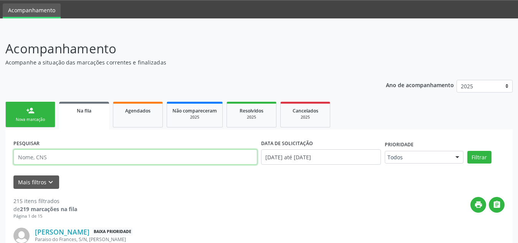
click at [146, 157] on input "text" at bounding box center [135, 156] width 244 height 15
type input "[PERSON_NAME]"
click at [467, 151] on button "Filtrar" at bounding box center [479, 157] width 24 height 13
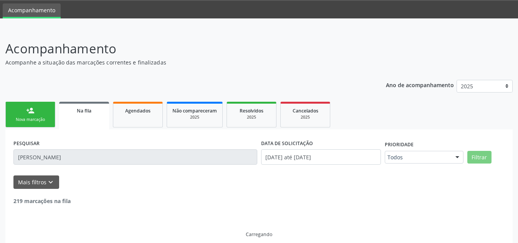
scroll to position [7, 0]
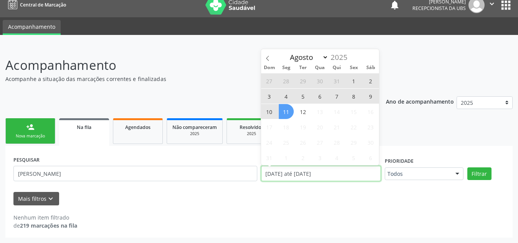
click at [301, 176] on input "[DATE] até [DATE]" at bounding box center [321, 173] width 120 height 15
click at [302, 110] on span "12" at bounding box center [303, 111] width 15 height 15
type input "[DATE]"
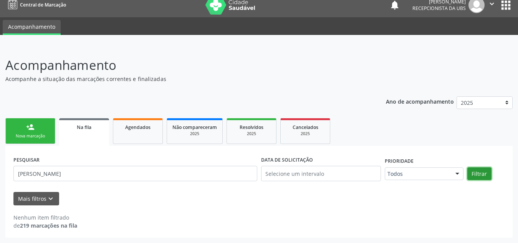
click at [475, 173] on button "Filtrar" at bounding box center [479, 173] width 24 height 13
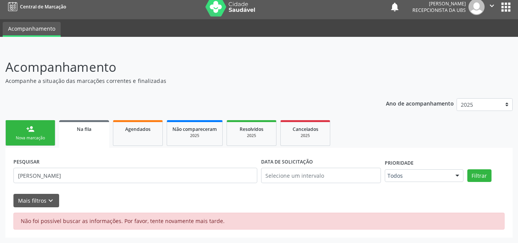
scroll to position [5, 0]
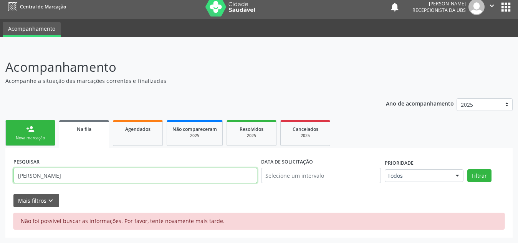
click at [83, 177] on input "[PERSON_NAME]" at bounding box center [135, 175] width 244 height 15
click at [467, 169] on button "Filtrar" at bounding box center [479, 175] width 24 height 13
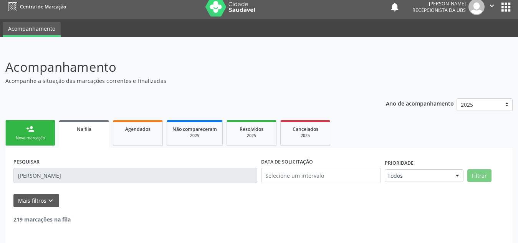
scroll to position [32, 0]
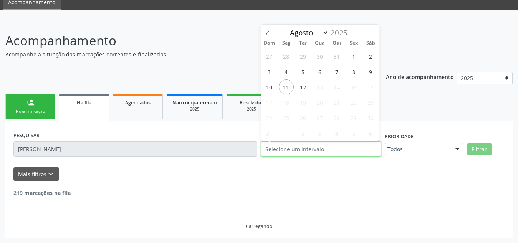
click at [295, 147] on input "text" at bounding box center [321, 148] width 120 height 15
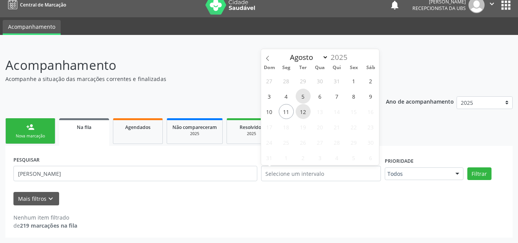
click at [305, 92] on span "5" at bounding box center [303, 96] width 15 height 15
type input "[DATE]"
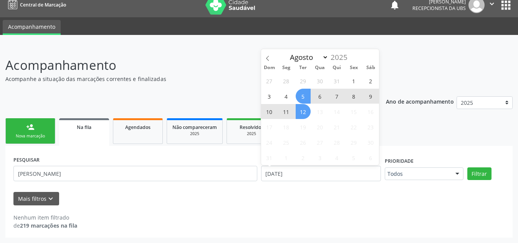
click at [303, 104] on span "12" at bounding box center [303, 111] width 15 height 15
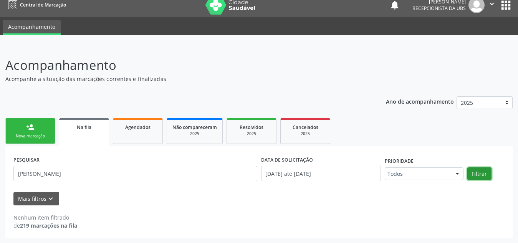
click at [478, 178] on button "Filtrar" at bounding box center [479, 173] width 24 height 13
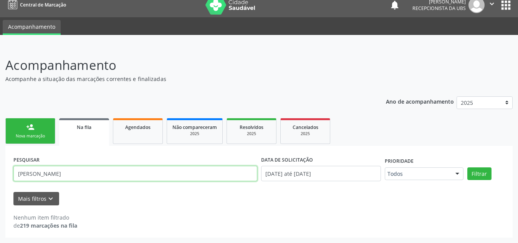
click at [40, 177] on input "[PERSON_NAME]" at bounding box center [135, 173] width 244 height 15
type input "[PERSON_NAME]"
click at [467, 167] on button "Filtrar" at bounding box center [479, 173] width 24 height 13
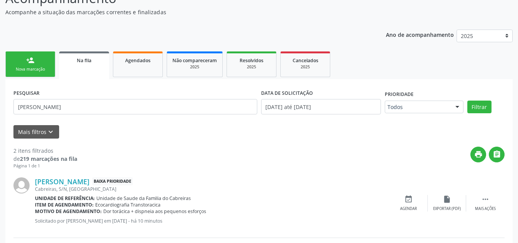
scroll to position [72, 0]
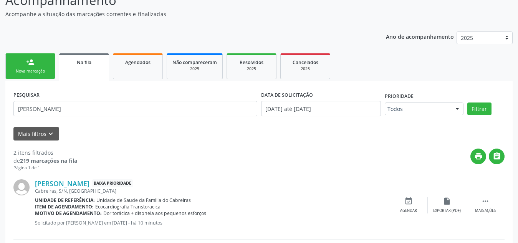
click at [32, 65] on div "person_add" at bounding box center [30, 62] width 8 height 8
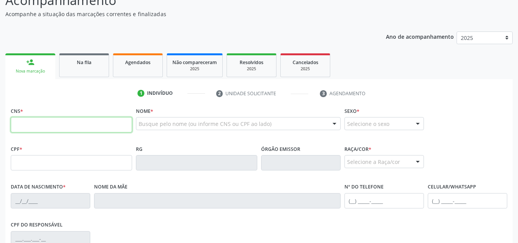
click at [75, 124] on input "text" at bounding box center [71, 124] width 121 height 15
paste input "700 6039 5843 8260"
type input "700 6039 5843 8260"
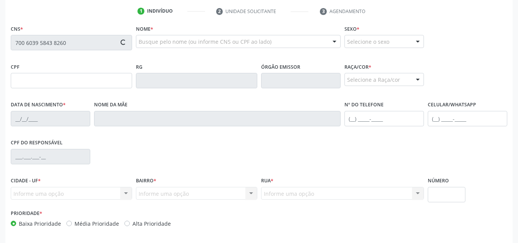
scroll to position [155, 0]
type input "053.743.214-04"
type input "[DATE]"
type input "[PERSON_NAME] da Conceicao"
type input "[PHONE_NUMBER]"
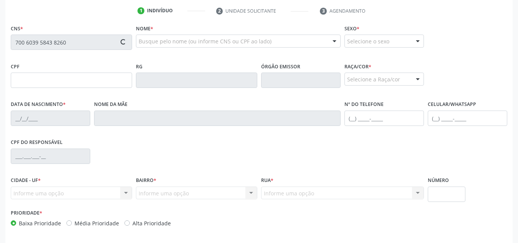
type input "S/N"
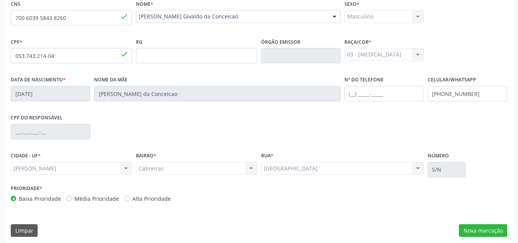
scroll to position [184, 0]
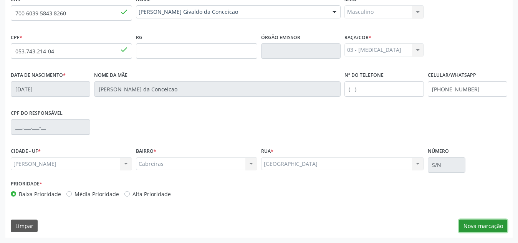
click at [467, 229] on button "Nova marcação" at bounding box center [483, 226] width 48 height 13
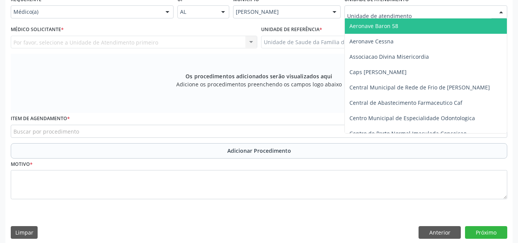
click at [418, 12] on div at bounding box center [425, 11] width 163 height 13
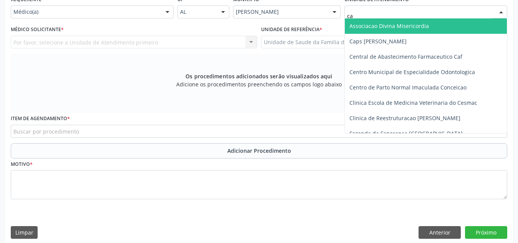
type input "cab"
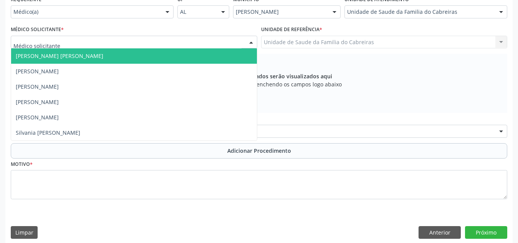
click at [153, 46] on div at bounding box center [134, 42] width 247 height 13
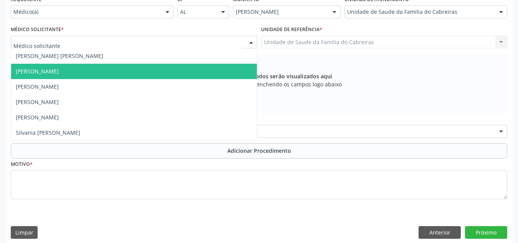
click at [150, 64] on span "[PERSON_NAME]" at bounding box center [134, 71] width 246 height 15
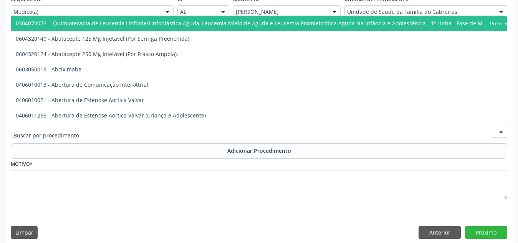
click at [146, 131] on div at bounding box center [259, 131] width 496 height 13
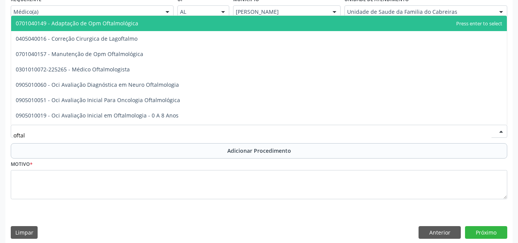
type input "oftalm"
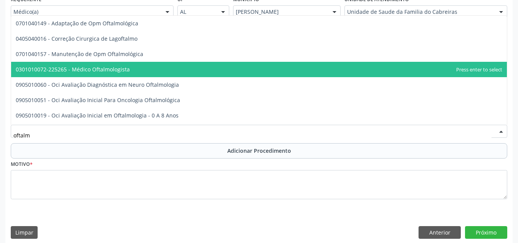
click at [159, 62] on span "0301010072-225265 - Médico Oftalmologista" at bounding box center [259, 69] width 496 height 15
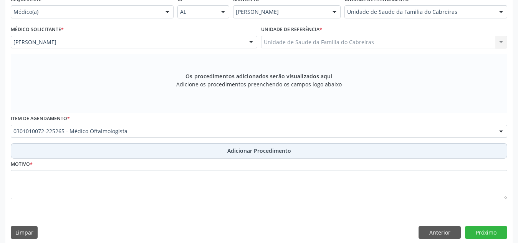
click at [202, 148] on button "Adicionar Procedimento" at bounding box center [259, 150] width 496 height 15
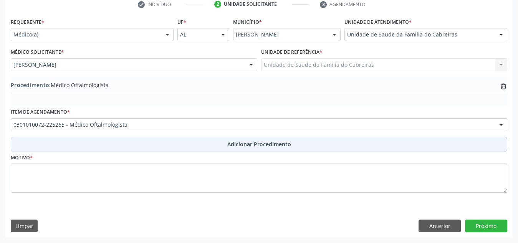
scroll to position [161, 0]
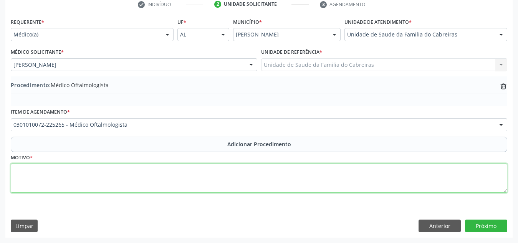
click at [191, 175] on textarea at bounding box center [259, 178] width 496 height 29
type textarea "Exame dos olhos e da visão."
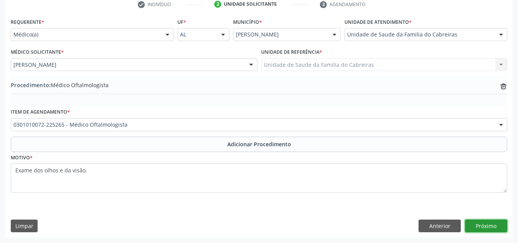
click at [480, 228] on button "Próximo" at bounding box center [486, 226] width 42 height 13
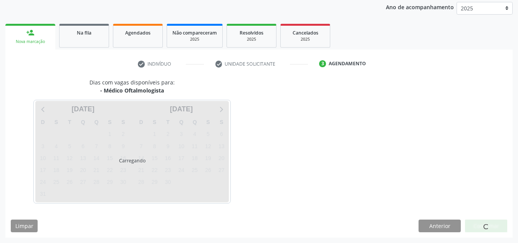
scroll to position [124, 0]
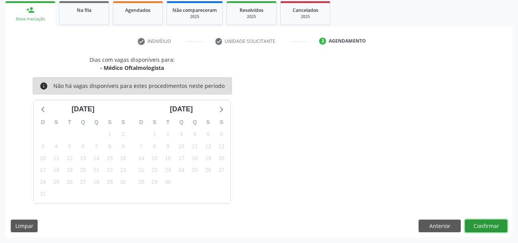
click at [480, 228] on button "Confirmar" at bounding box center [486, 226] width 42 height 13
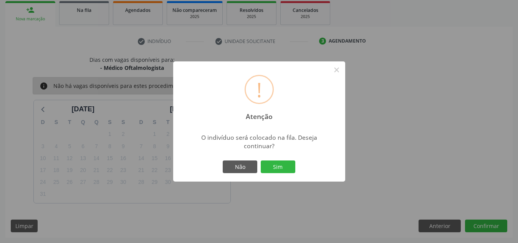
click at [261, 161] on button "Sim" at bounding box center [278, 167] width 35 height 13
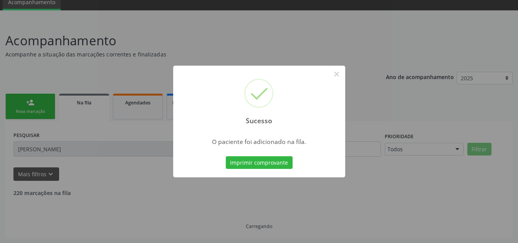
scroll to position [24, 0]
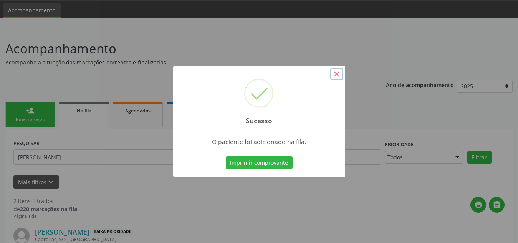
click at [334, 74] on button "×" at bounding box center [336, 74] width 13 height 13
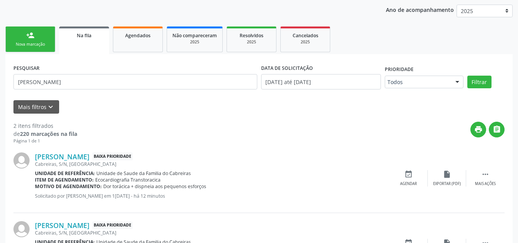
scroll to position [99, 0]
click at [30, 36] on div "person_add" at bounding box center [30, 35] width 8 height 8
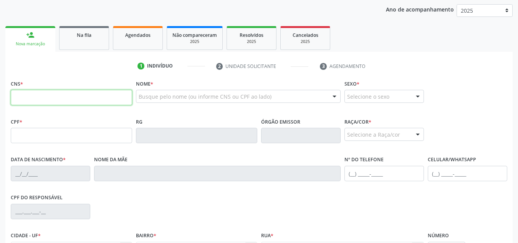
click at [62, 92] on input "text" at bounding box center [71, 97] width 121 height 15
click at [81, 41] on link "Na fila" at bounding box center [84, 38] width 50 height 24
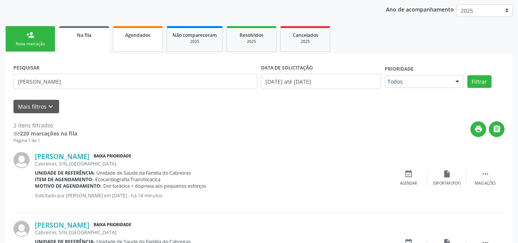
click at [147, 41] on link "Agendados" at bounding box center [138, 39] width 50 height 26
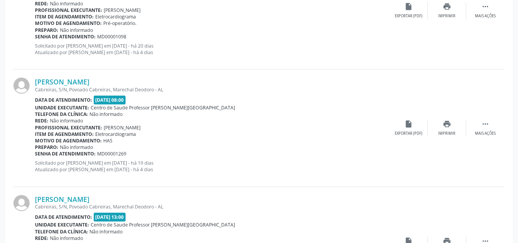
scroll to position [286, 0]
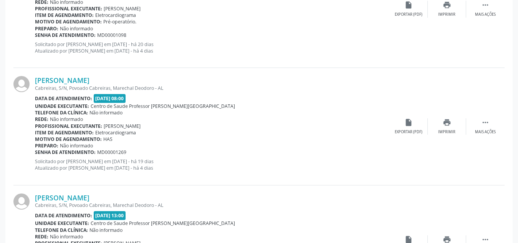
click at [244, 127] on div "Profissional executante: [PERSON_NAME]" at bounding box center [212, 126] width 354 height 7
click at [243, 124] on div "Profissional executante: [PERSON_NAME]" at bounding box center [212, 126] width 354 height 7
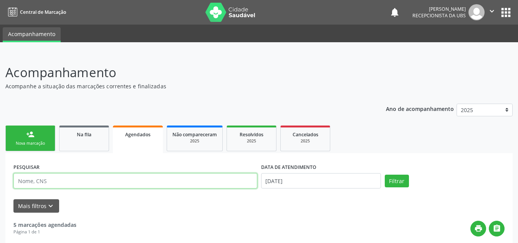
click at [74, 181] on input "text" at bounding box center [135, 180] width 244 height 15
type input "cicera dos santos]"
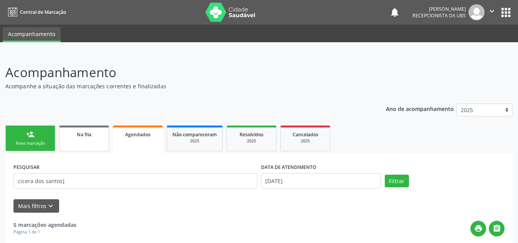
click at [73, 139] on link "Na fila" at bounding box center [84, 139] width 50 height 26
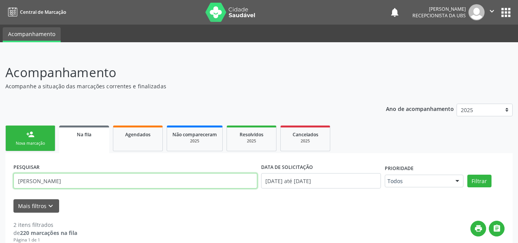
drag, startPoint x: 130, startPoint y: 183, endPoint x: 0, endPoint y: 186, distance: 130.2
click at [0, 186] on div "Acompanhamento Acompanhe a situação das marcações correntes e finalizadas Relat…" at bounding box center [259, 223] width 518 height 341
type input "cicera dos santos"
click at [467, 175] on button "Filtrar" at bounding box center [479, 181] width 24 height 13
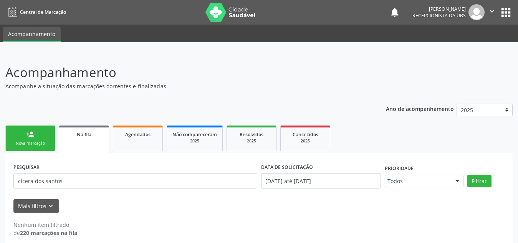
scroll to position [7, 0]
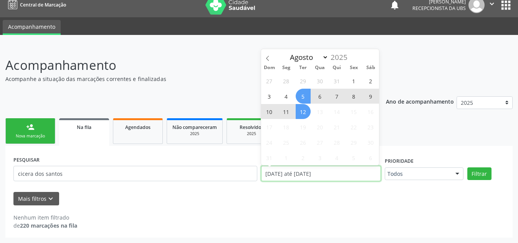
click at [325, 172] on input "[DATE] até [DATE]" at bounding box center [321, 173] width 120 height 15
click at [271, 58] on span at bounding box center [267, 55] width 13 height 13
select select "6"
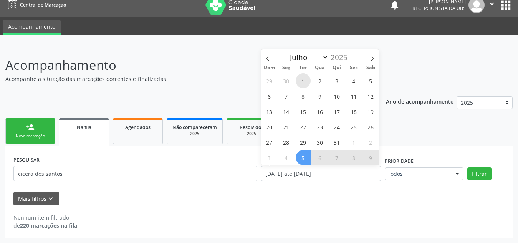
click at [304, 83] on span "1" at bounding box center [303, 80] width 15 height 15
type input "[DATE]"
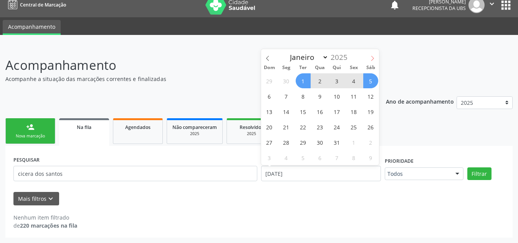
click at [371, 61] on span at bounding box center [372, 55] width 13 height 13
select select "7"
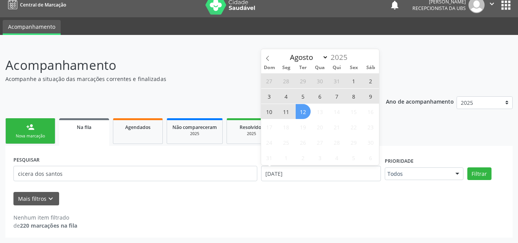
click at [306, 110] on span "12" at bounding box center [303, 111] width 15 height 15
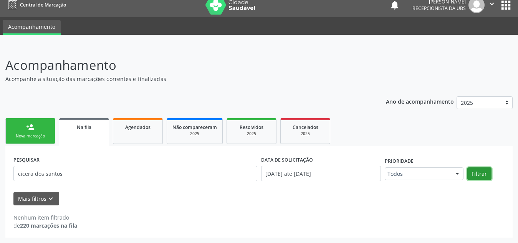
click at [474, 172] on button "Filtrar" at bounding box center [479, 173] width 24 height 13
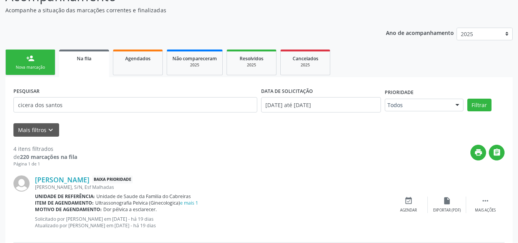
scroll to position [0, 0]
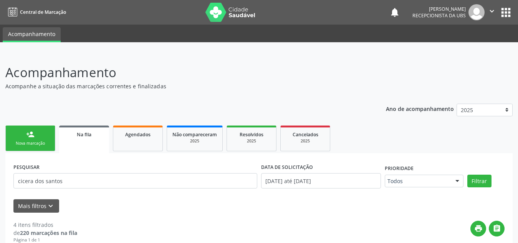
click at [15, 137] on link "person_add Nova marcação" at bounding box center [30, 139] width 50 height 26
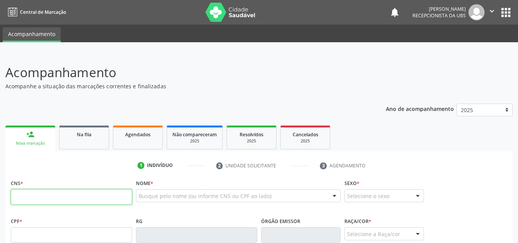
click at [34, 193] on input "text" at bounding box center [71, 196] width 121 height 15
paste input "700 8014 9885 5587"
type input "700 8014 9885 5587"
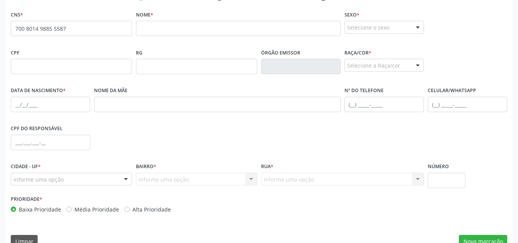
scroll to position [175, 0]
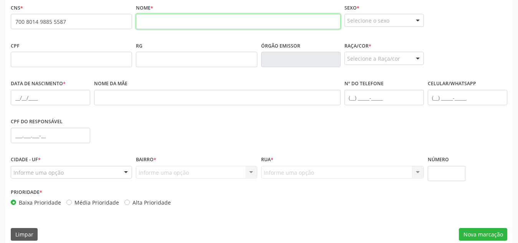
click at [181, 15] on input "text" at bounding box center [238, 21] width 205 height 15
paste input "[PERSON_NAME]"
type input "[PERSON_NAME]"
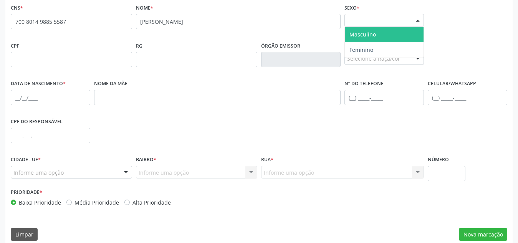
click at [379, 16] on div "Selecione o sexo" at bounding box center [383, 20] width 79 height 13
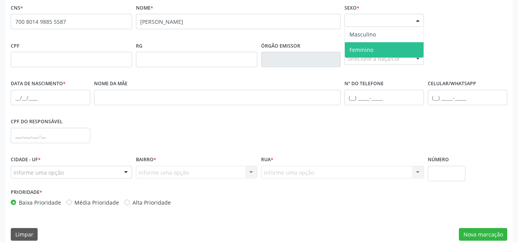
click at [376, 48] on span "Feminino" at bounding box center [384, 49] width 79 height 15
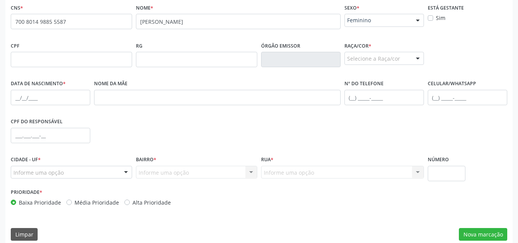
click at [383, 51] on div "Raça/cor * Selecione a Raça/cor 01 - Branca 02 - Preta 04 - [GEOGRAPHIC_DATA] 0…" at bounding box center [383, 52] width 79 height 25
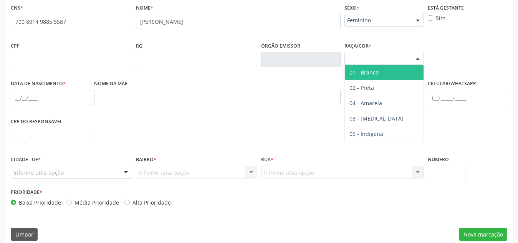
click at [384, 57] on div "Selecione a Raça/cor" at bounding box center [383, 58] width 79 height 13
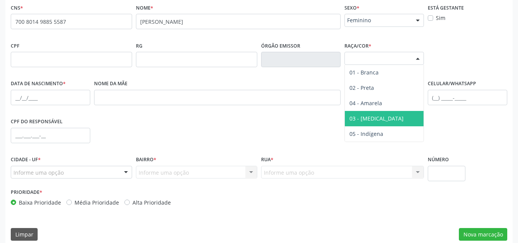
click at [378, 116] on span "03 - [MEDICAL_DATA]" at bounding box center [384, 118] width 79 height 15
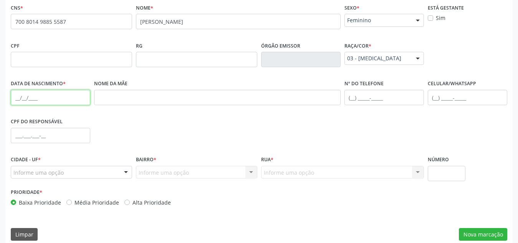
click at [84, 103] on input "text" at bounding box center [50, 97] width 79 height 15
paste input "[DATE]"
type input "[DATE]"
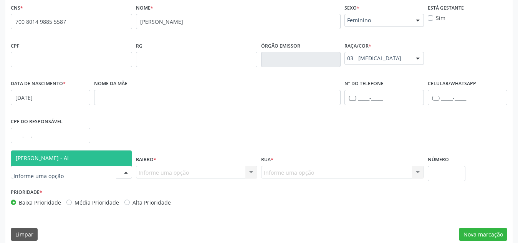
click at [84, 157] on span "[PERSON_NAME] - AL" at bounding box center [71, 158] width 121 height 15
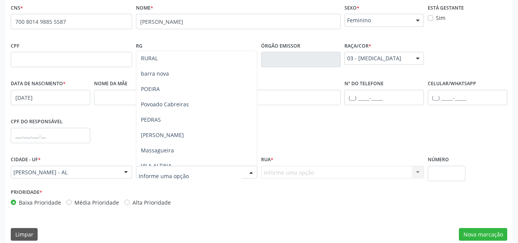
scroll to position [78, 0]
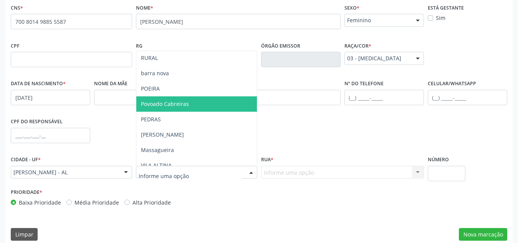
click at [202, 109] on span "Povoado Cabreiras" at bounding box center [196, 103] width 121 height 15
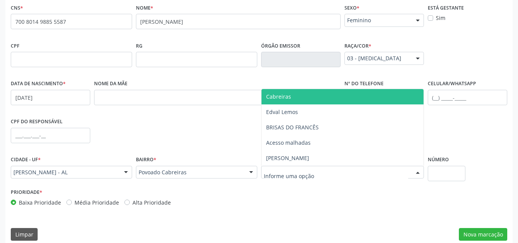
click at [314, 172] on div at bounding box center [342, 172] width 163 height 13
click at [339, 97] on span "Cabreiras" at bounding box center [342, 96] width 162 height 15
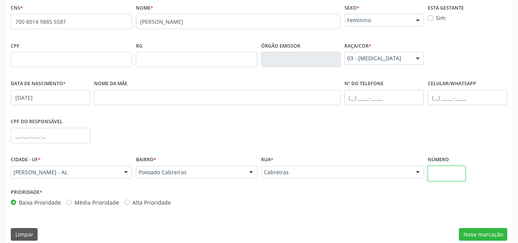
type input "s"
click at [436, 179] on input "s" at bounding box center [447, 173] width 38 height 15
type input "S/N"
click at [484, 233] on button "Nova marcação" at bounding box center [483, 234] width 48 height 13
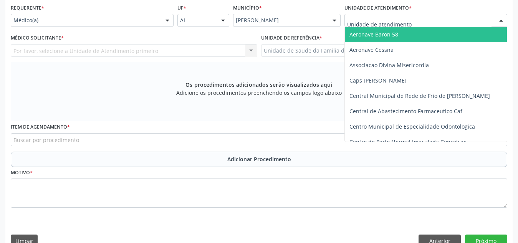
click at [412, 22] on div at bounding box center [425, 20] width 163 height 13
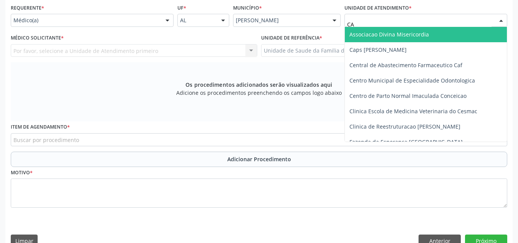
type input "CAB"
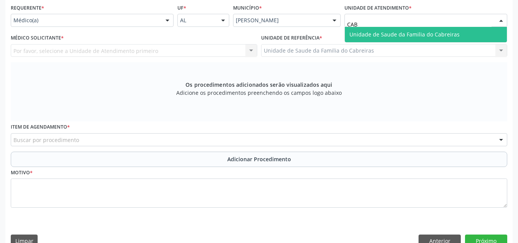
click at [412, 32] on span "Unidade de Saude da Familia do Cabreiras" at bounding box center [404, 34] width 110 height 7
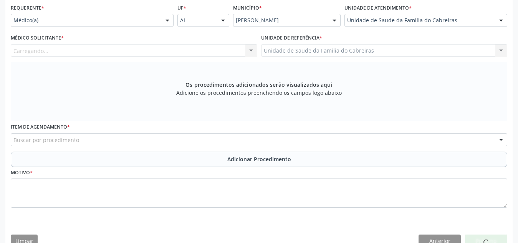
click at [174, 54] on div "Carregando... Nenhum resultado encontrado para: " " Não há nenhuma opção para s…" at bounding box center [134, 50] width 247 height 13
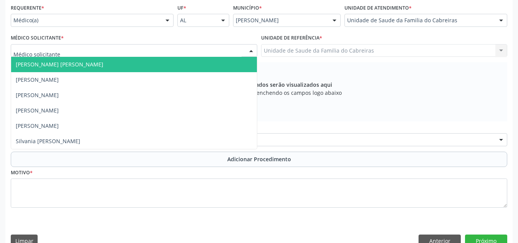
click at [174, 54] on div at bounding box center [134, 50] width 247 height 13
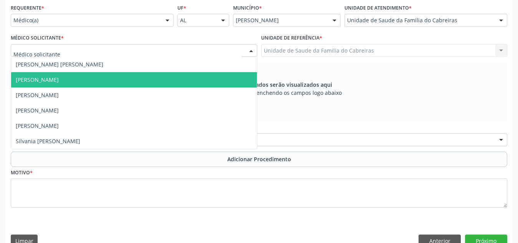
click at [165, 83] on span "[PERSON_NAME]" at bounding box center [134, 79] width 246 height 15
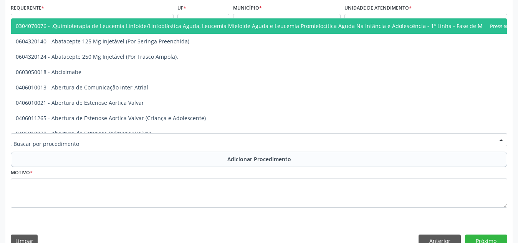
click at [139, 140] on div at bounding box center [259, 139] width 496 height 13
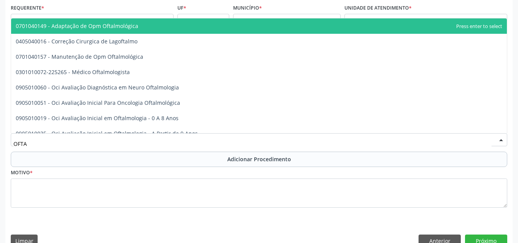
type input "OFTAL"
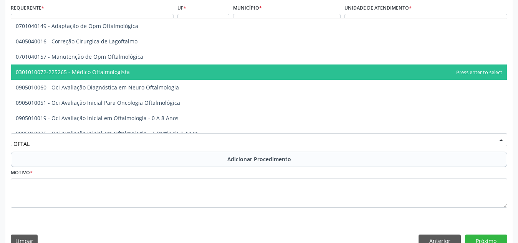
click at [154, 74] on span "0301010072-225265 - Médico Oftalmologista" at bounding box center [259, 72] width 496 height 15
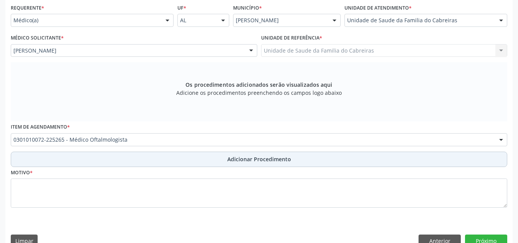
click at [146, 158] on button "Adicionar Procedimento" at bounding box center [259, 159] width 496 height 15
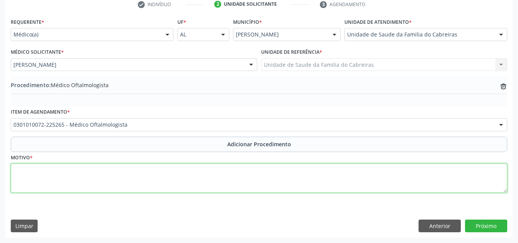
click at [142, 171] on textarea at bounding box center [259, 178] width 496 height 29
type textarea "e"
type textarea "Exame dos olhos e da visão"
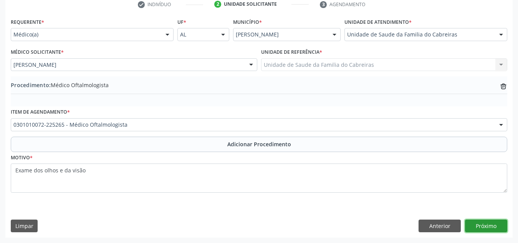
click at [491, 223] on button "Próximo" at bounding box center [486, 226] width 42 height 13
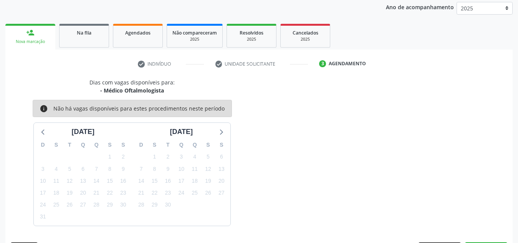
scroll to position [124, 0]
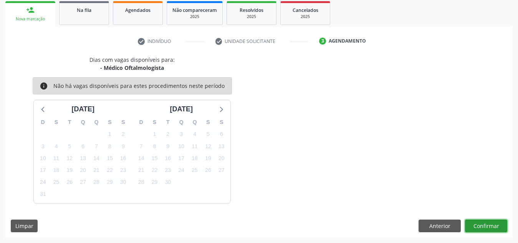
click at [491, 223] on button "Confirmar" at bounding box center [486, 226] width 42 height 13
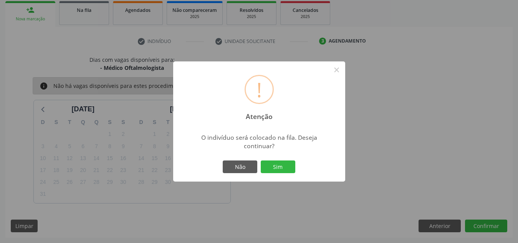
click at [261, 161] on button "Sim" at bounding box center [278, 167] width 35 height 13
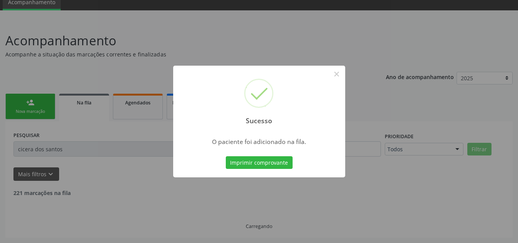
scroll to position [24, 0]
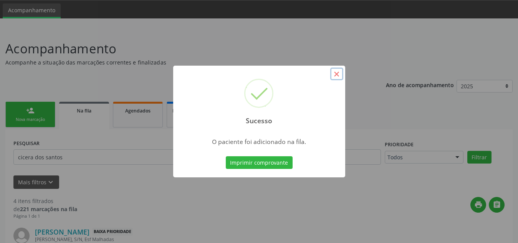
click at [334, 77] on button "×" at bounding box center [336, 74] width 13 height 13
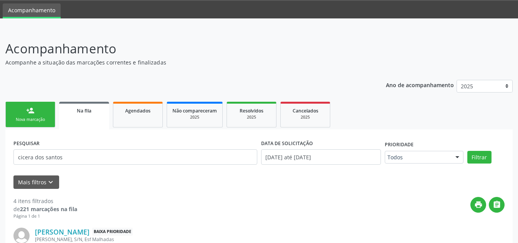
click at [47, 112] on link "person_add Nova marcação" at bounding box center [30, 115] width 50 height 26
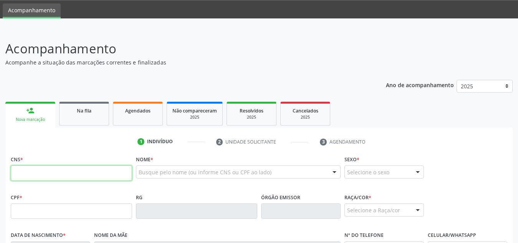
click at [56, 171] on input "text" at bounding box center [71, 172] width 121 height 15
paste input "241 2195 3"
type input "241 2195 3"
drag, startPoint x: 51, startPoint y: 171, endPoint x: 0, endPoint y: 173, distance: 50.7
click at [0, 173] on div "Acompanhamento Acompanhe a situação das marcações correntes e finalizadas Relat…" at bounding box center [259, 216] width 518 height 374
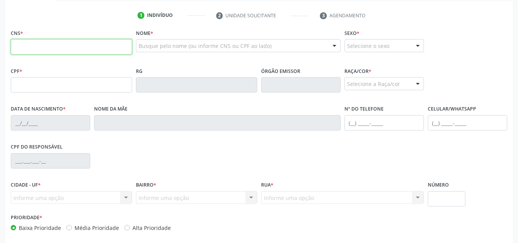
scroll to position [151, 0]
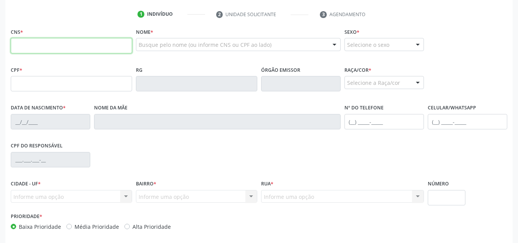
paste input "700 8014 9885 5587"
type input "700 8014 9885 5587"
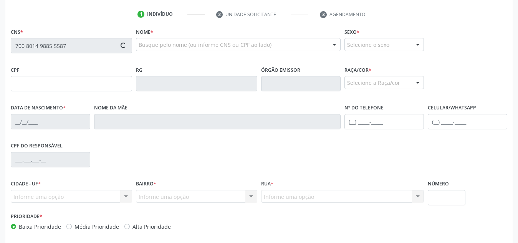
type input "[DATE]"
type input "S/N"
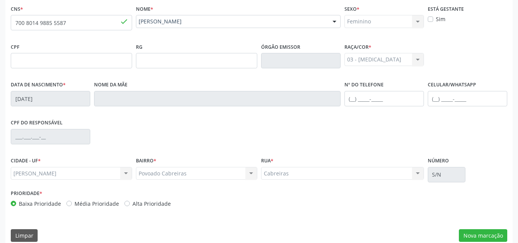
scroll to position [184, 0]
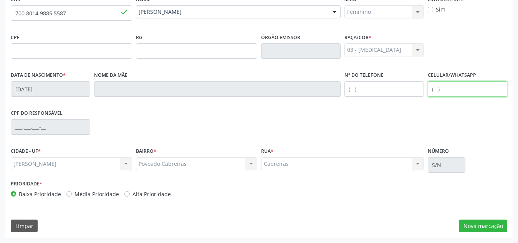
click at [436, 90] on input "text" at bounding box center [467, 88] width 79 height 15
type input "[PHONE_NUMBER]"
click at [495, 227] on button "Nova marcação" at bounding box center [483, 226] width 48 height 13
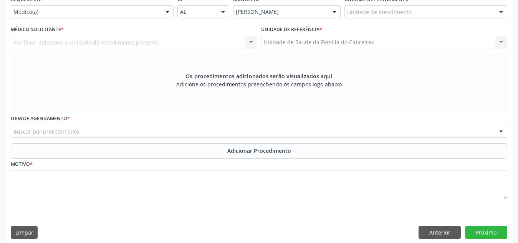
click at [447, 14] on div "Unidade de atendimento" at bounding box center [425, 11] width 163 height 13
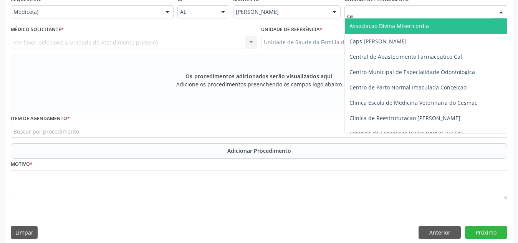
type input "cab"
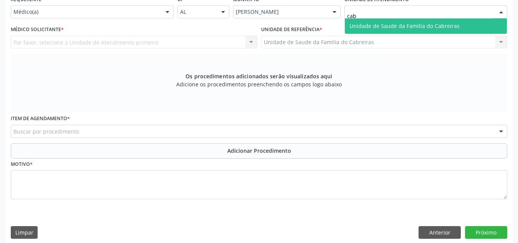
click at [447, 23] on span "Unidade de Saude da Familia do Cabreiras" at bounding box center [404, 25] width 110 height 7
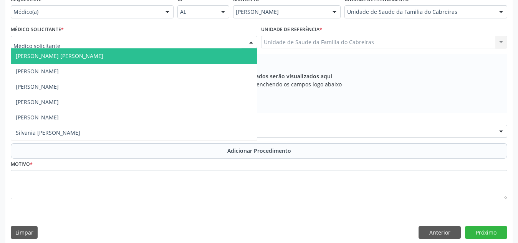
click at [242, 44] on div at bounding box center [134, 42] width 247 height 13
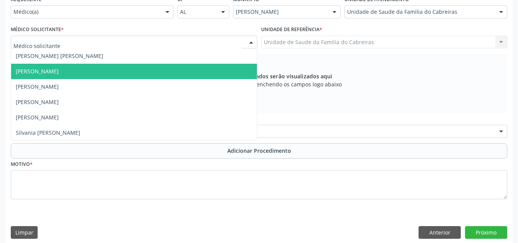
click at [217, 71] on span "[PERSON_NAME]" at bounding box center [134, 71] width 246 height 15
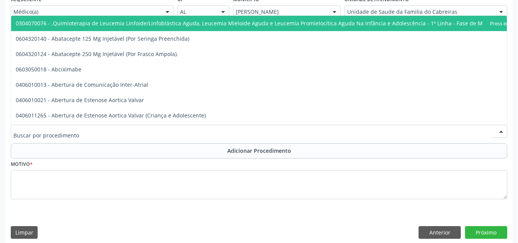
click at [219, 132] on div at bounding box center [259, 131] width 496 height 13
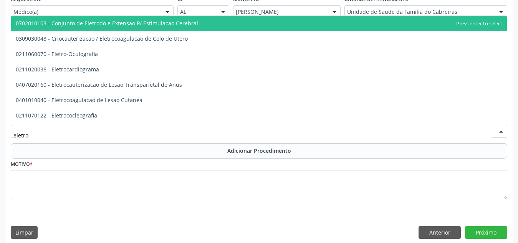
type input "eletroc"
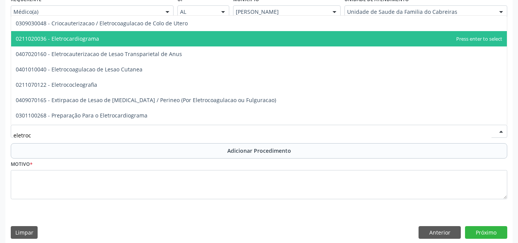
click at [210, 36] on span "0211020036 - Eletrocardiograma" at bounding box center [259, 38] width 496 height 15
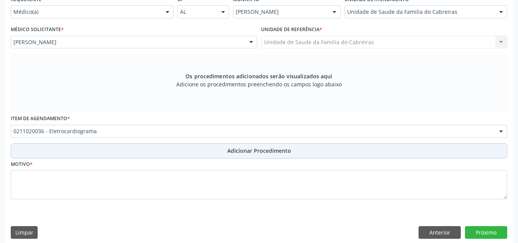
click at [228, 153] on span "Adicionar Procedimento" at bounding box center [259, 151] width 64 height 8
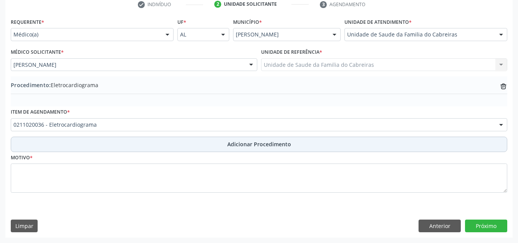
scroll to position [161, 0]
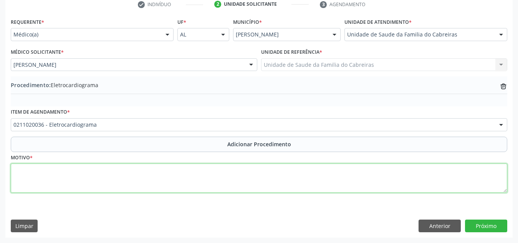
click at [228, 166] on textarea at bounding box center [259, 178] width 496 height 29
type textarea "HAS"
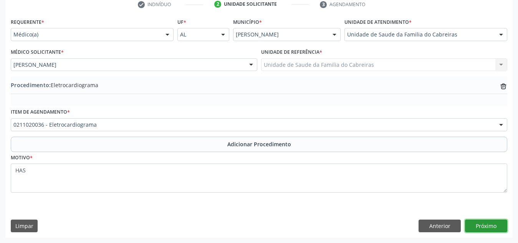
click at [489, 222] on button "Próximo" at bounding box center [486, 226] width 42 height 13
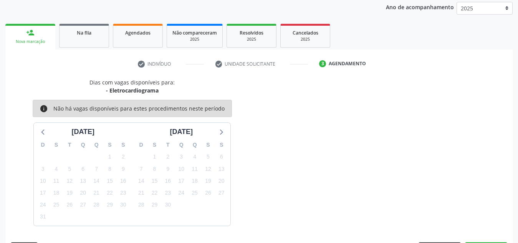
scroll to position [124, 0]
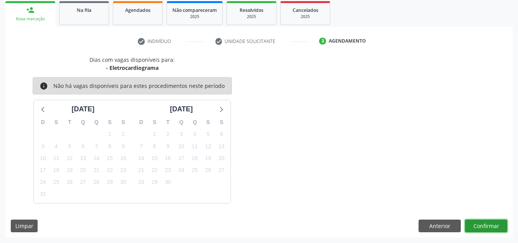
click at [489, 222] on button "Confirmar" at bounding box center [486, 226] width 42 height 13
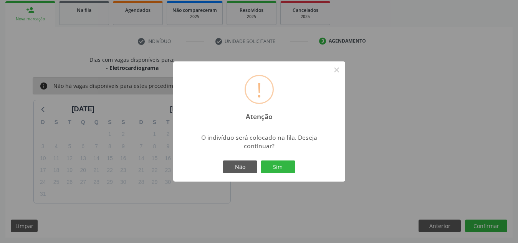
click at [261, 161] on button "Sim" at bounding box center [278, 167] width 35 height 13
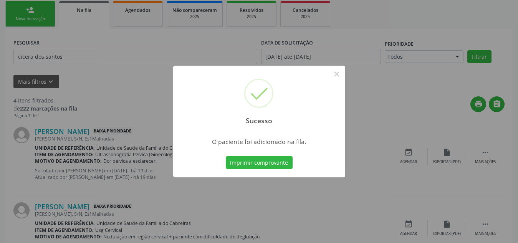
scroll to position [24, 0]
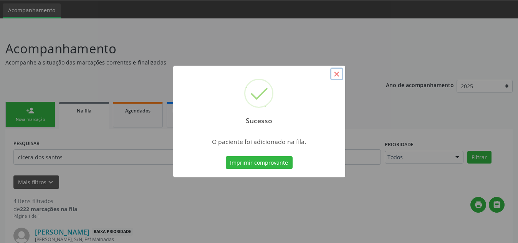
click at [337, 76] on button "×" at bounding box center [336, 74] width 13 height 13
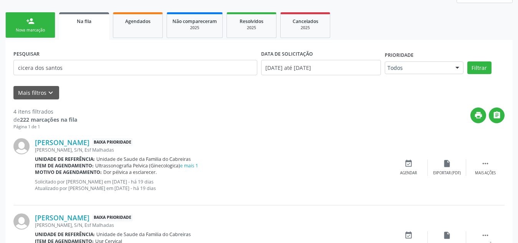
scroll to position [114, 0]
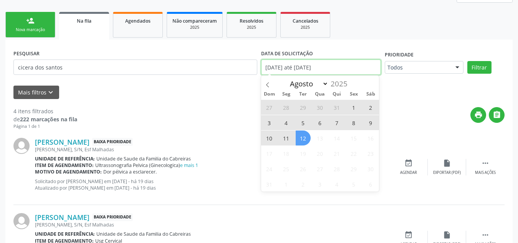
click at [357, 68] on input "[DATE] até [DATE]" at bounding box center [321, 67] width 120 height 15
click at [268, 84] on icon at bounding box center [267, 84] width 5 height 5
select select "6"
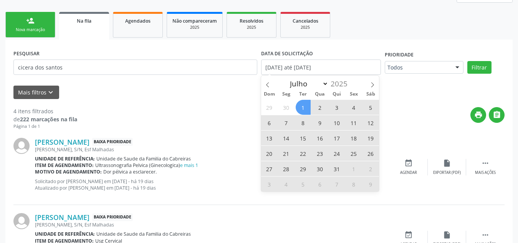
click at [338, 170] on span "31" at bounding box center [336, 168] width 15 height 15
type input "3[DATE]"
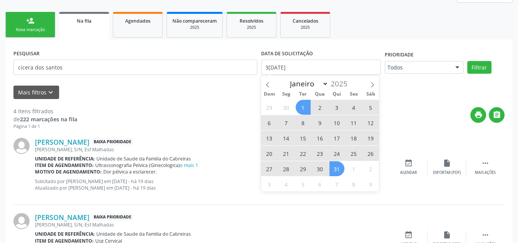
click at [303, 108] on span "1" at bounding box center [303, 107] width 15 height 15
select select "6"
click at [300, 67] on input "[DATE] até [DATE]" at bounding box center [321, 67] width 120 height 15
click at [299, 106] on span "1" at bounding box center [303, 107] width 15 height 15
type input "[DATE]"
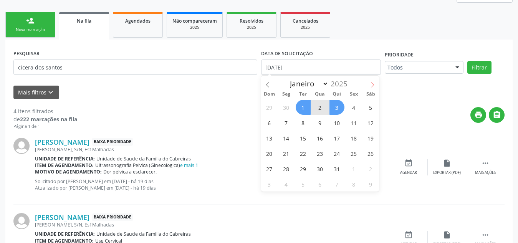
click at [374, 86] on icon at bounding box center [372, 84] width 5 height 5
select select "7"
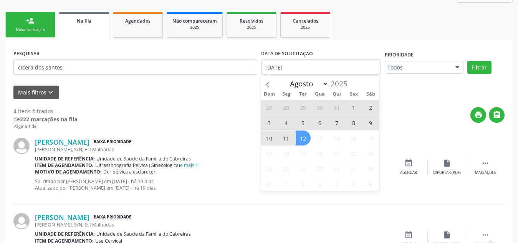
click at [305, 141] on span "12" at bounding box center [303, 138] width 15 height 15
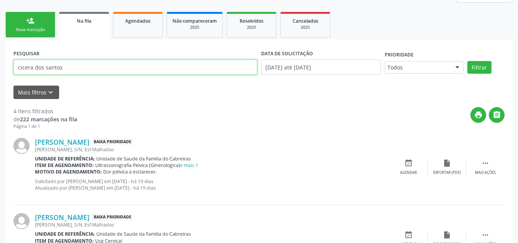
drag, startPoint x: 184, startPoint y: 71, endPoint x: 5, endPoint y: 71, distance: 179.7
click at [5, 71] on div "Acompanhamento Acompanhe a situação das marcações correntes e finalizadas Relat…" at bounding box center [259, 181] width 518 height 485
type input "[PERSON_NAME]"
click at [467, 61] on button "Filtrar" at bounding box center [479, 67] width 24 height 13
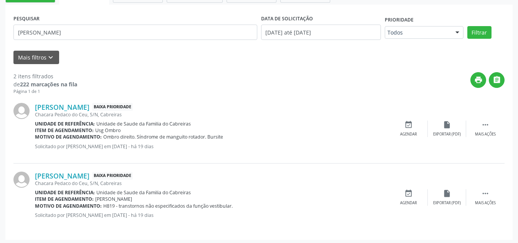
scroll to position [151, 0]
